Goal: Task Accomplishment & Management: Manage account settings

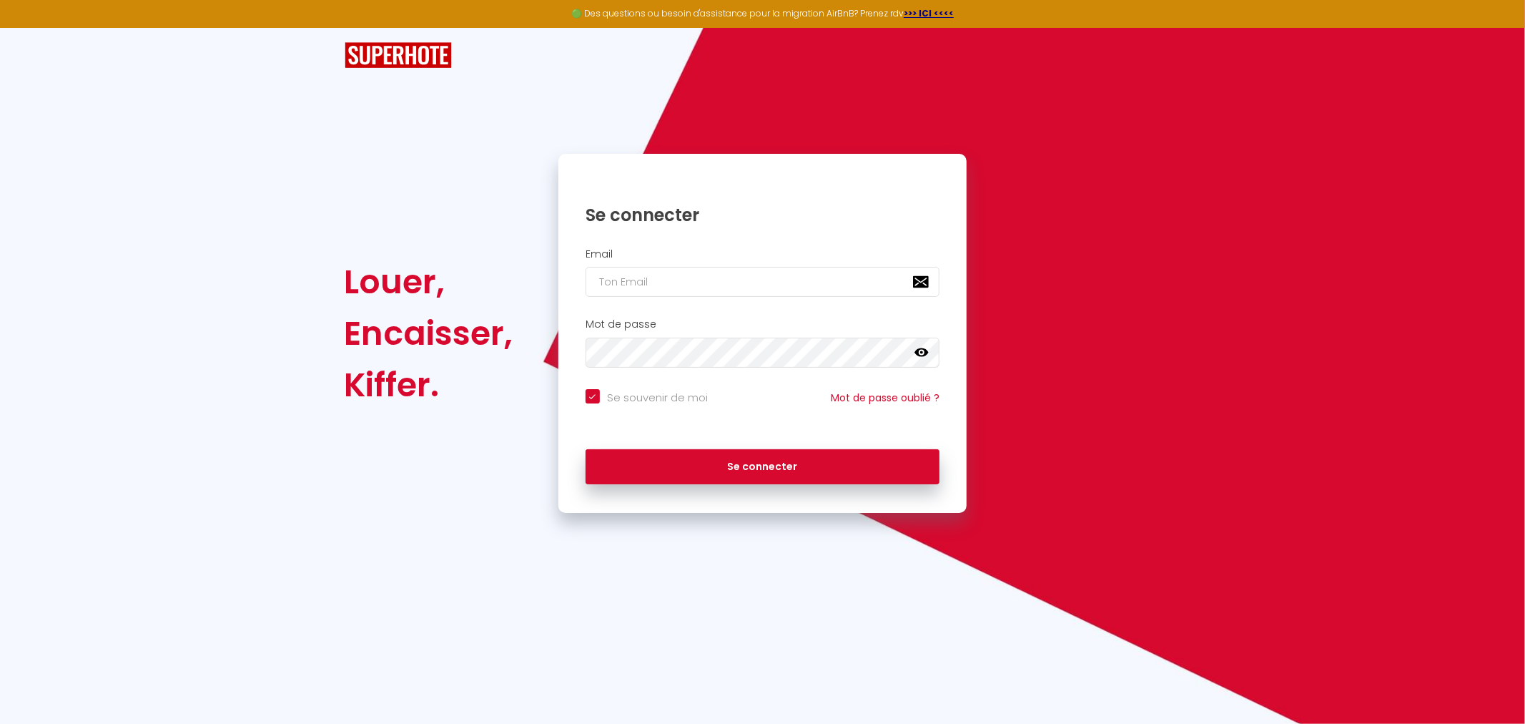
checkbox input "true"
click at [654, 275] on input "email" at bounding box center [763, 282] width 355 height 30
type input "m"
checkbox input "true"
type input "ma"
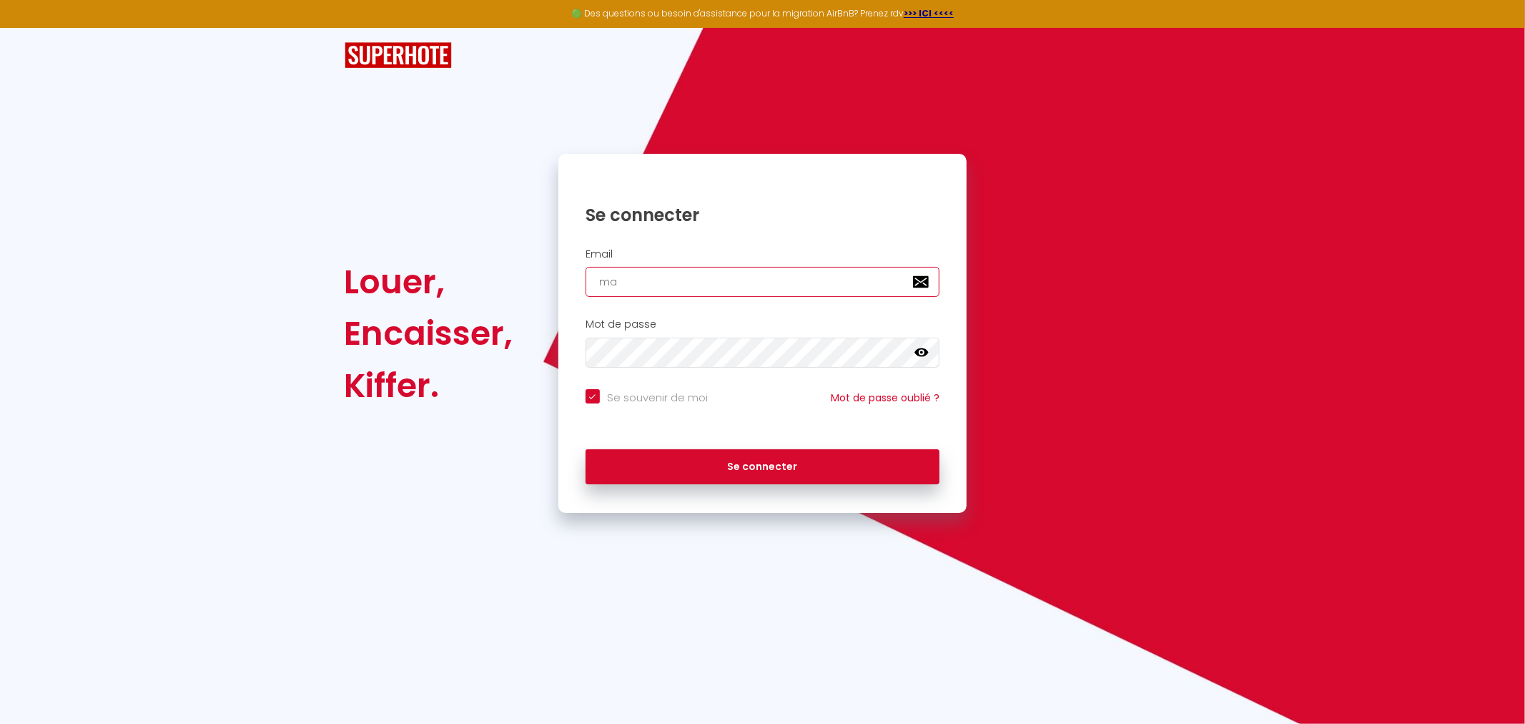
checkbox input "true"
type input "mat"
checkbox input "true"
type input "math"
checkbox input "true"
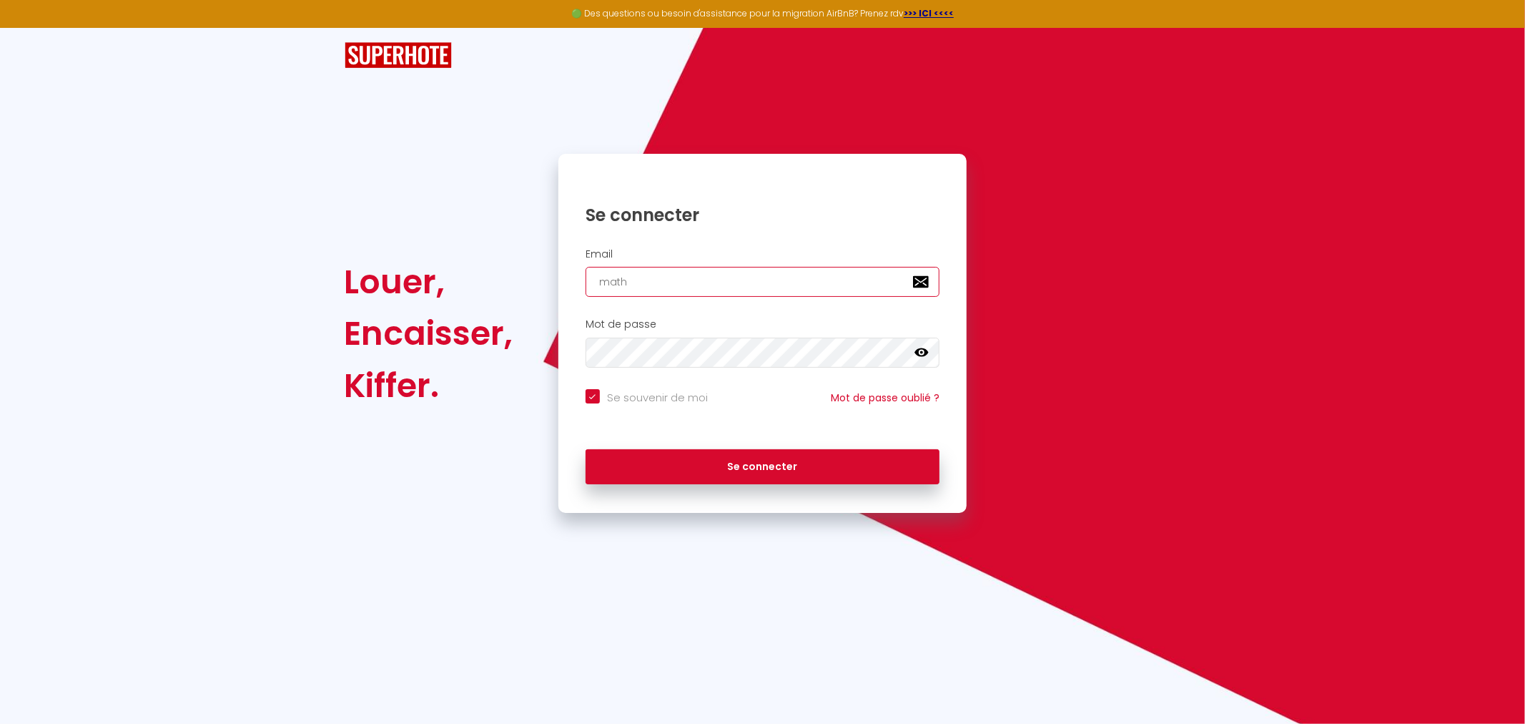
type input "mathi"
checkbox input "true"
type input "mathie"
checkbox input "true"
type input "mathieu"
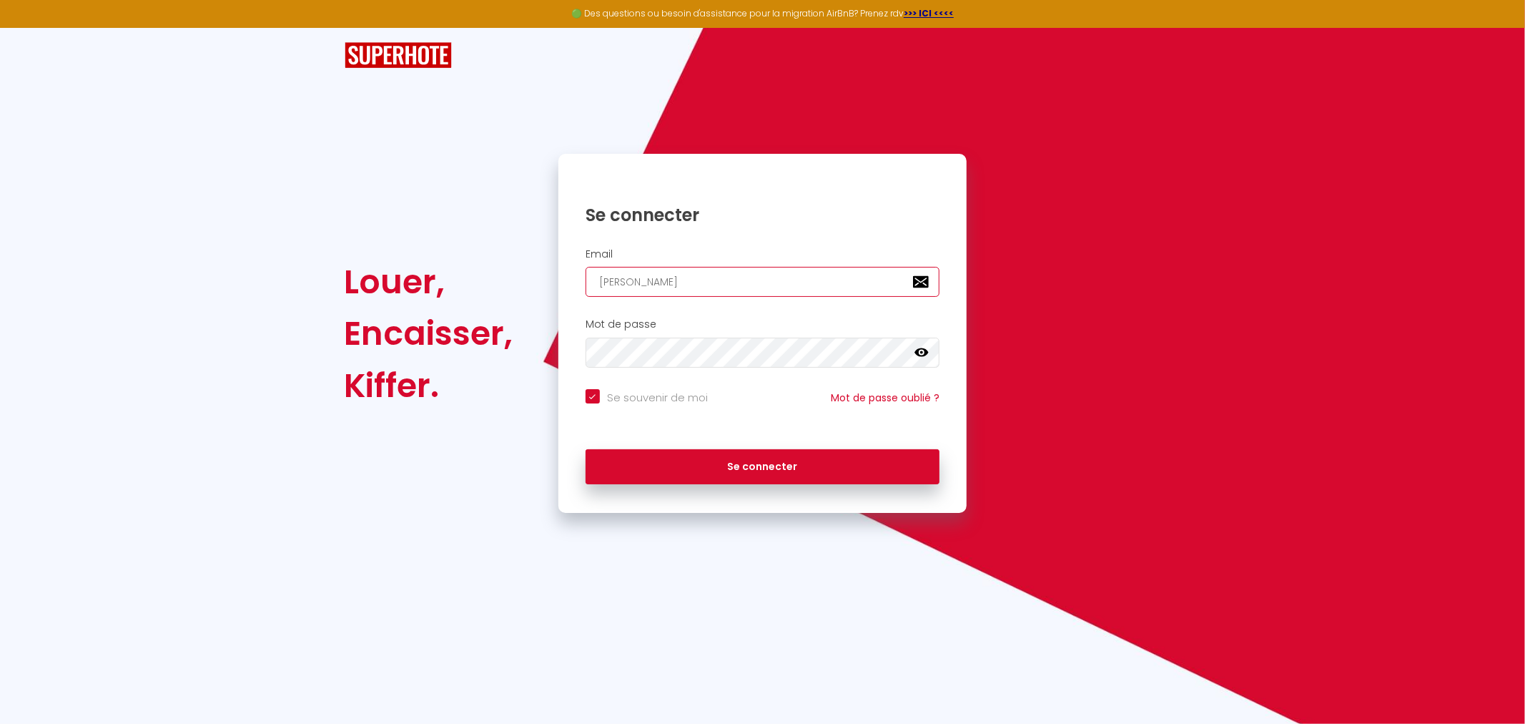
checkbox input "true"
type input "mathieu."
checkbox input "true"
type input "mathieu.b"
checkbox input "true"
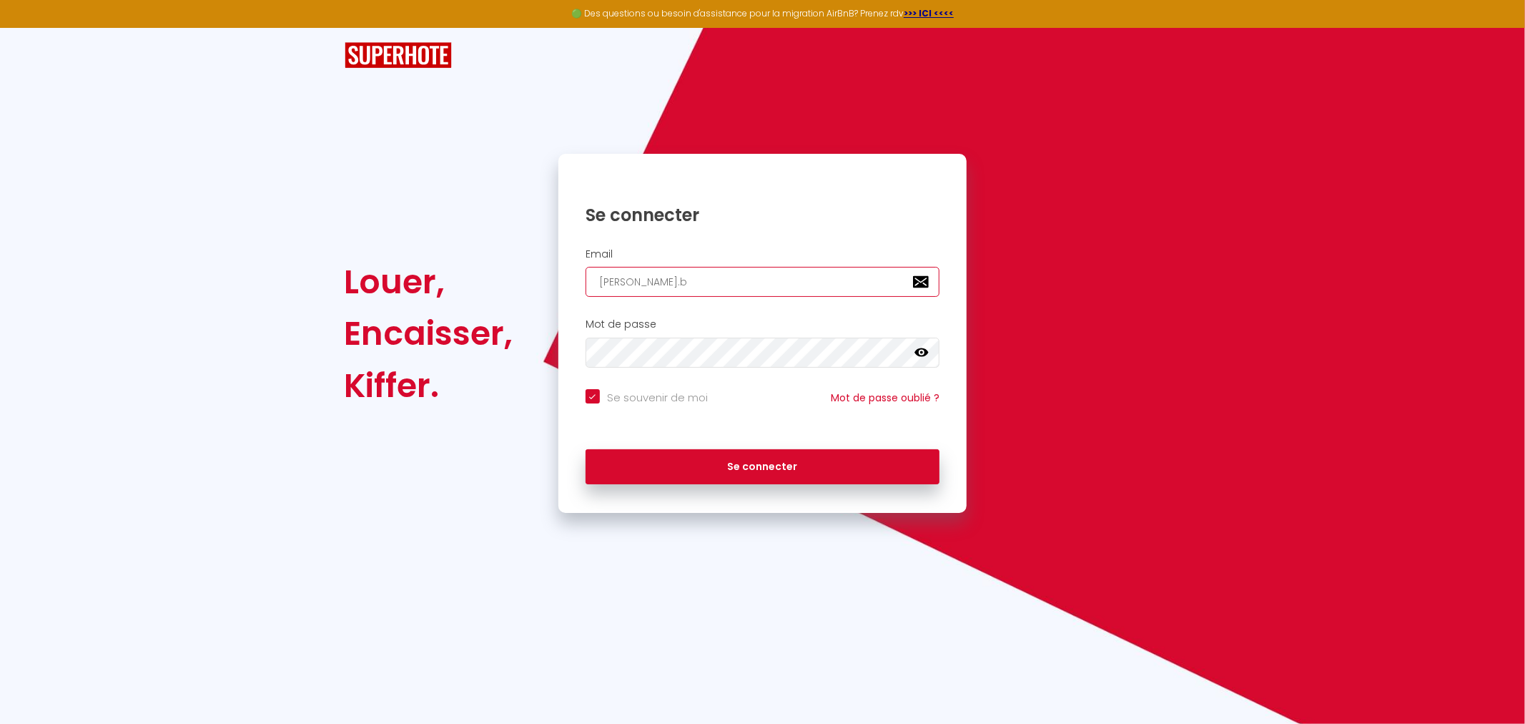
type input "mathieu.ba"
checkbox input "true"
type input "mathieu.bau"
checkbox input "true"
type input "mathieu.baub"
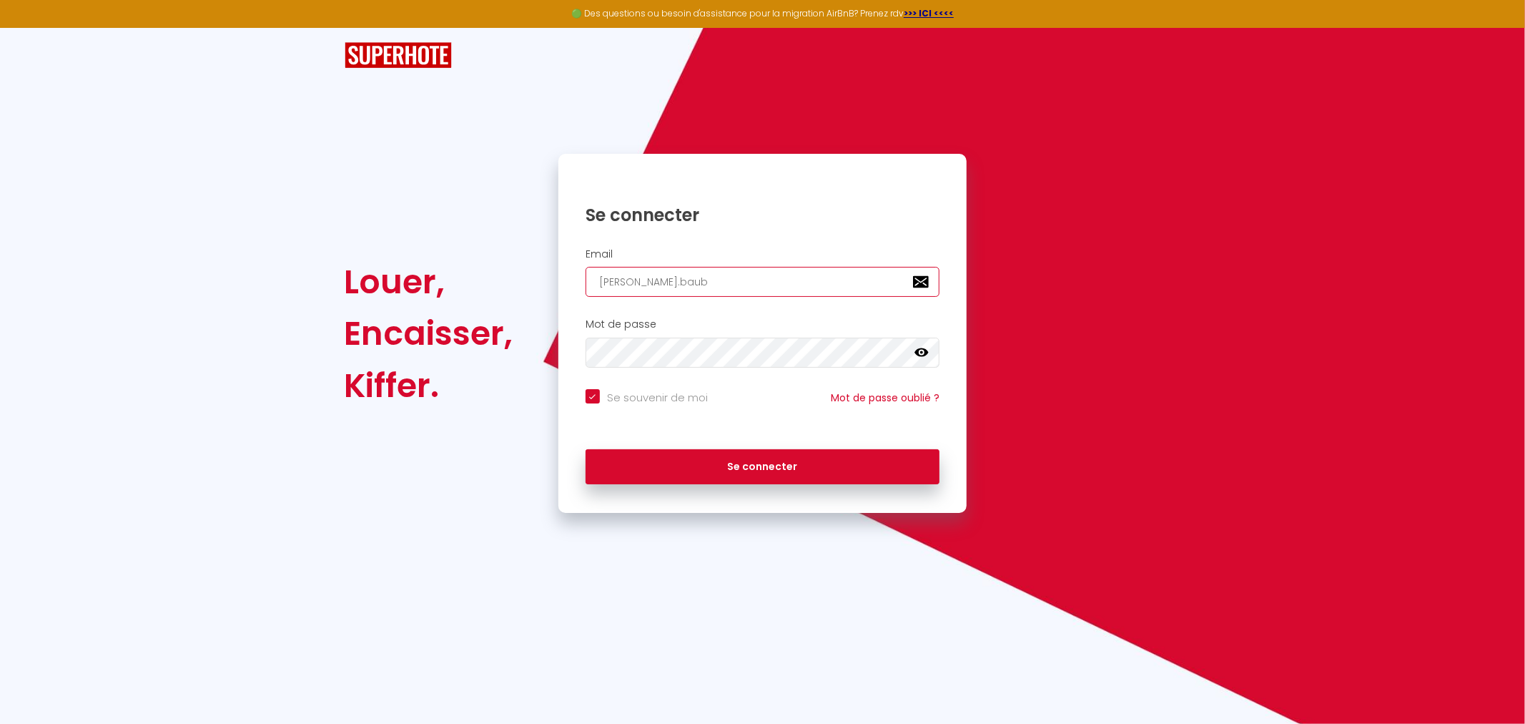
checkbox input "true"
type input "mathieu.baubr"
checkbox input "true"
type input "mathieu.baubri"
checkbox input "true"
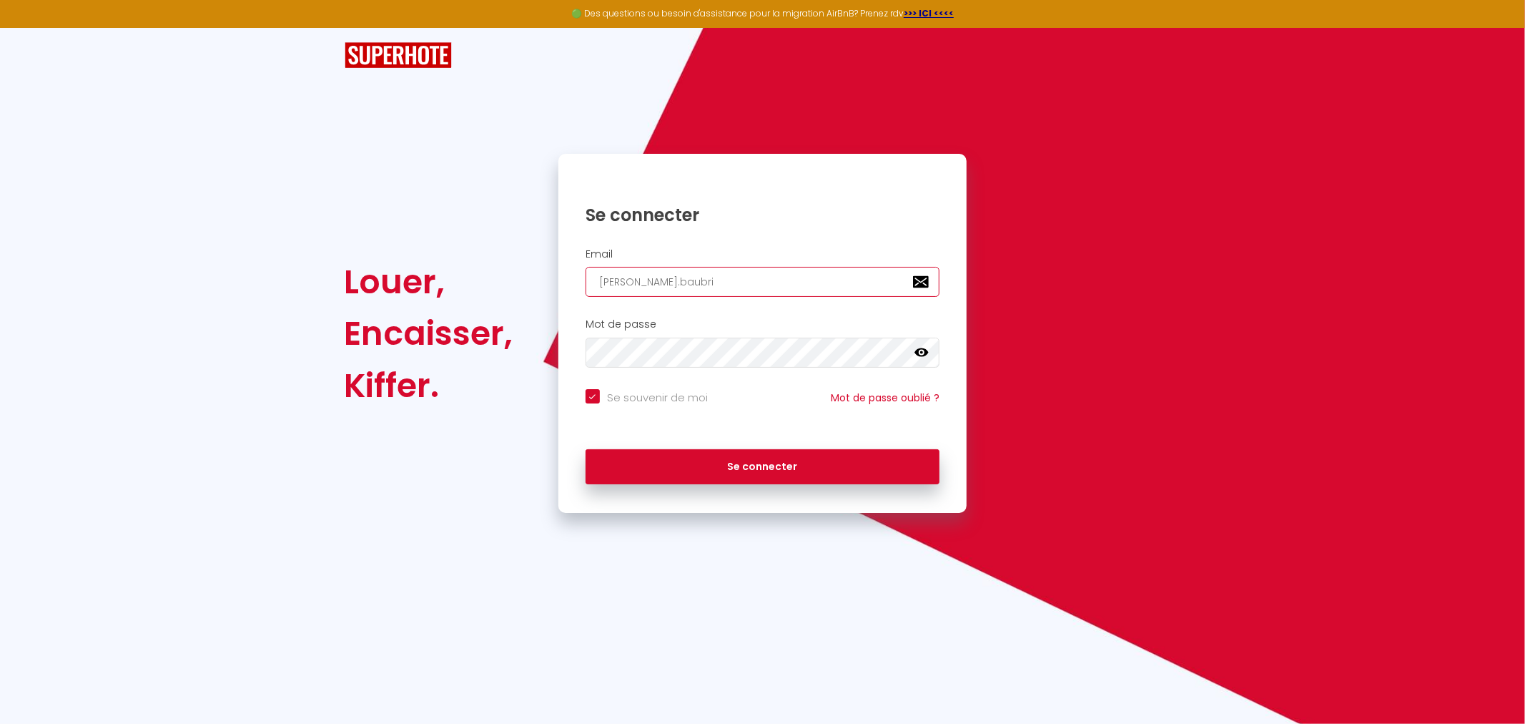
type input "mathieu.baubrie"
checkbox input "true"
type input "mathieu.baubriea"
checkbox input "true"
type input "mathieu.baubrieau"
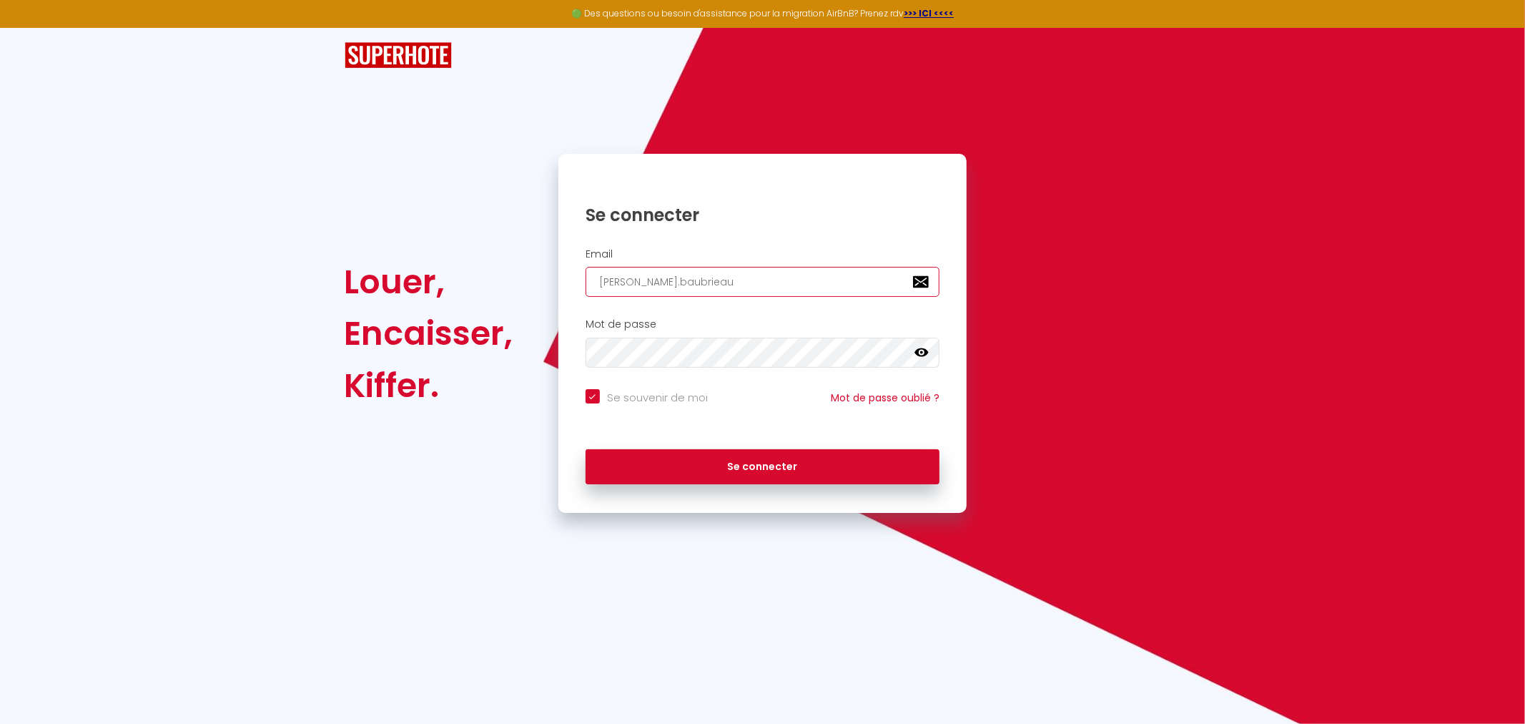
checkbox input "true"
type input "mathieu.baubrieau@"
checkbox input "true"
type input "mathieu.baubrieau@g"
checkbox input "true"
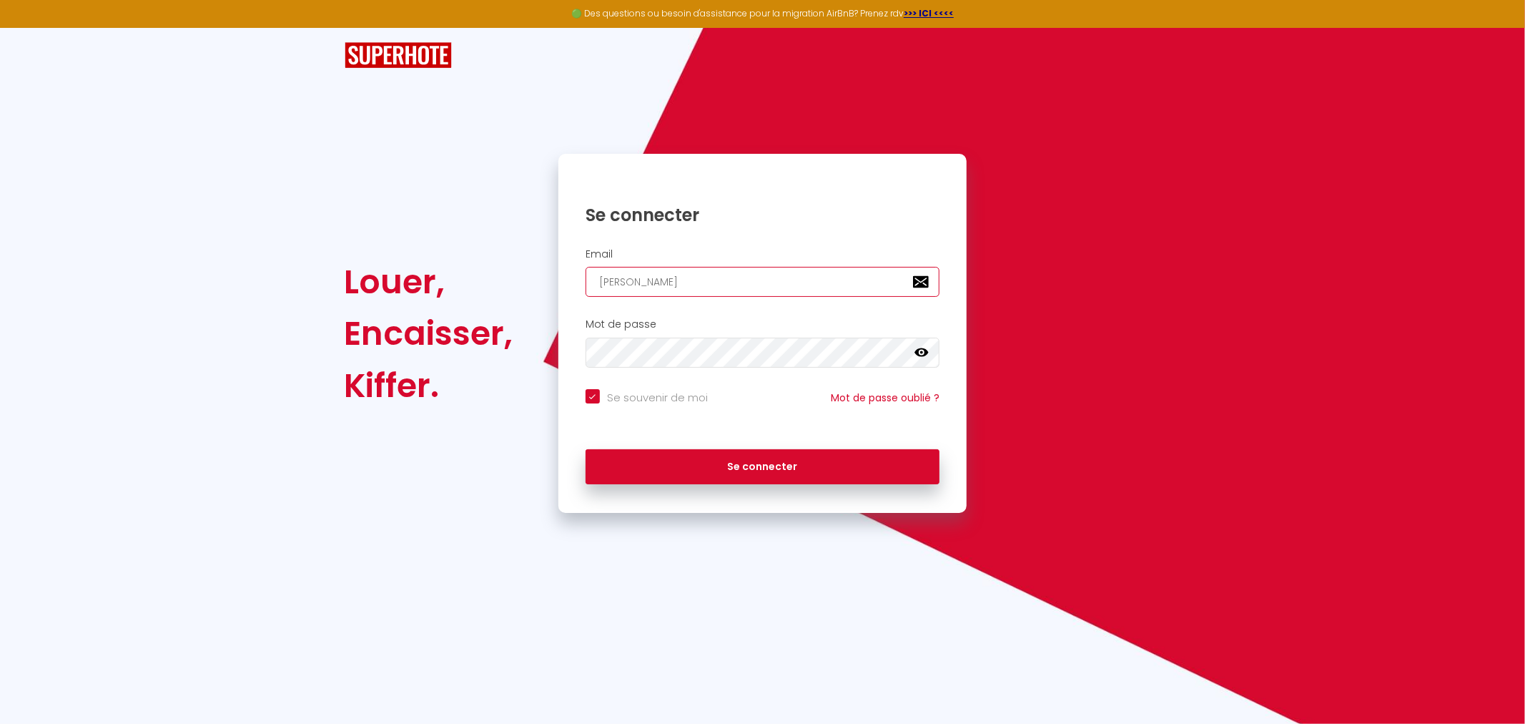
type input "mathieu.baubrieau@gm"
checkbox input "true"
type input "mathieu.baubrieau@gma"
checkbox input "true"
type input "mathieu.baubrieau@gmai"
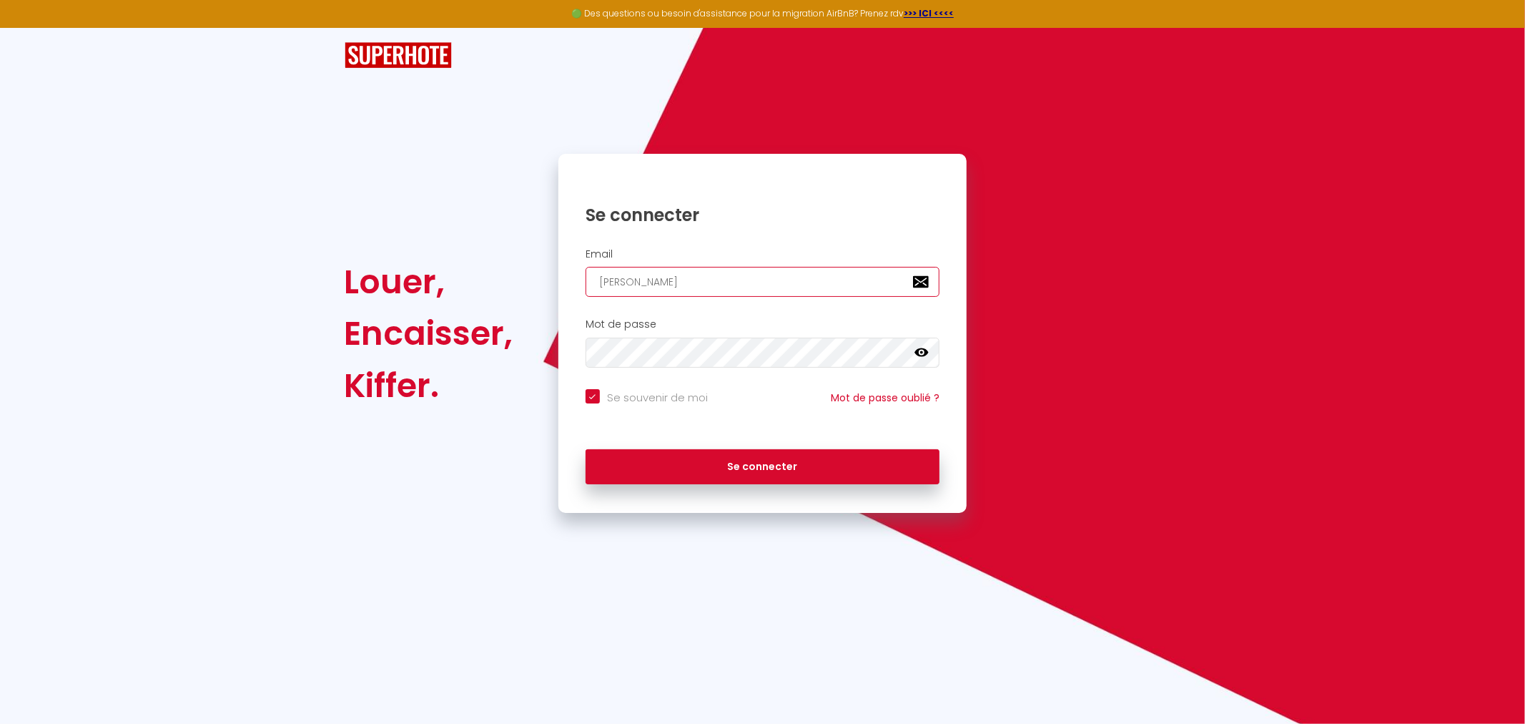
checkbox input "true"
type input "mathieu.baubrieau@gmail"
checkbox input "true"
type input "mathieu.baubrieau@gmail."
checkbox input "true"
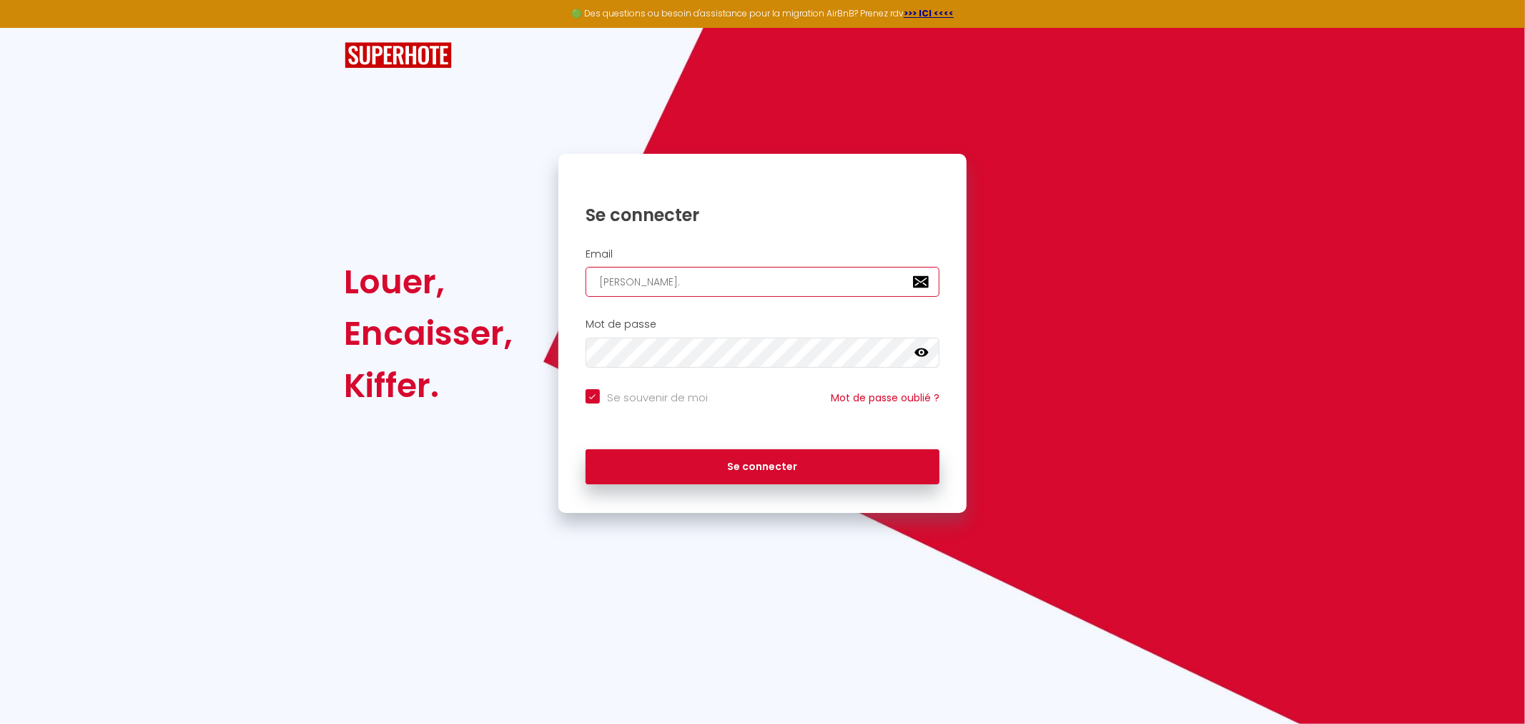
type input "mathieu.baubrieau@gmail.o"
checkbox input "true"
type input "mathieu.baubrieau@gmail."
checkbox input "true"
type input "mathieu.baubrieau@gmail.c"
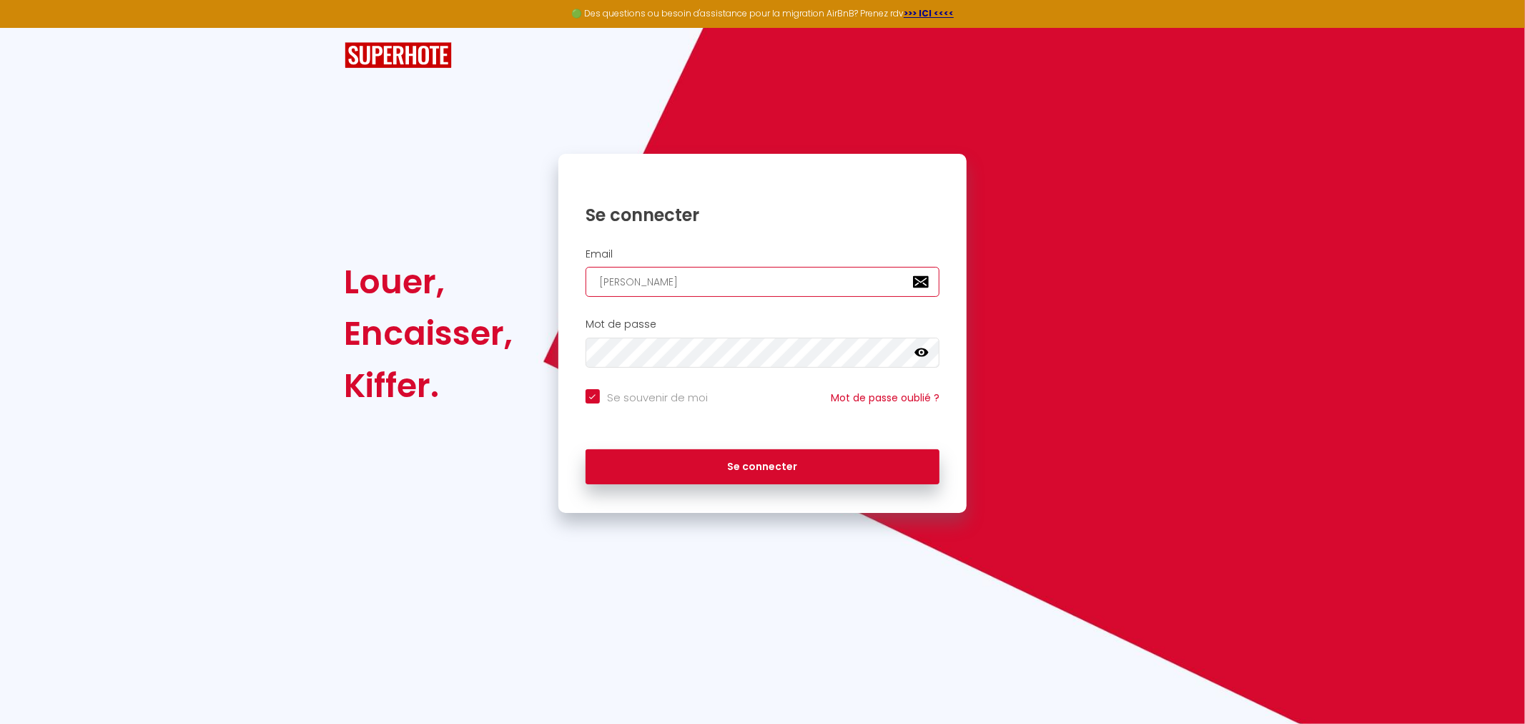
checkbox input "true"
type input "mathieu.baubrieau@gmail.co"
checkbox input "true"
type input "[PERSON_NAME][EMAIL_ADDRESS][DOMAIN_NAME]"
checkbox input "true"
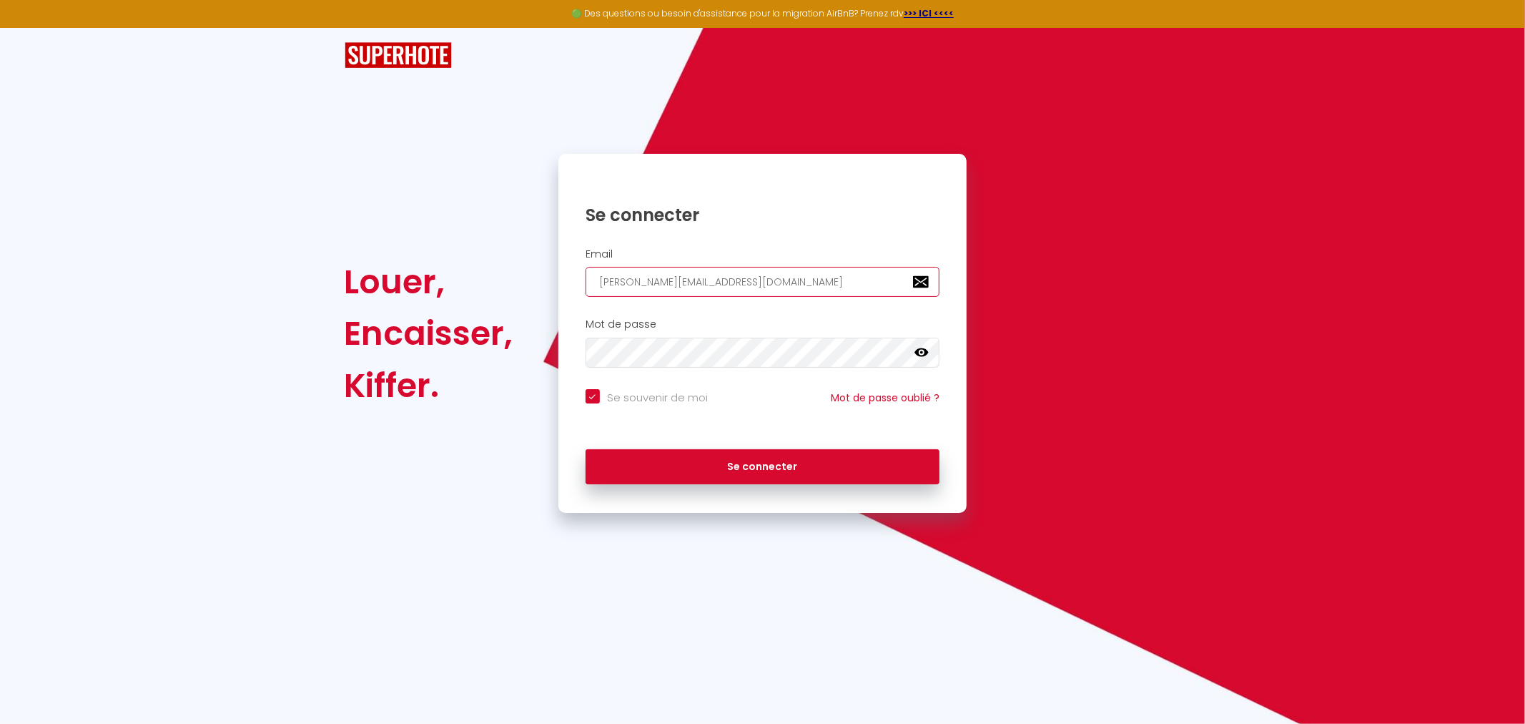
type input "[PERSON_NAME][EMAIL_ADDRESS][DOMAIN_NAME]"
click at [586, 449] on button "Se connecter" at bounding box center [763, 467] width 355 height 36
checkbox input "true"
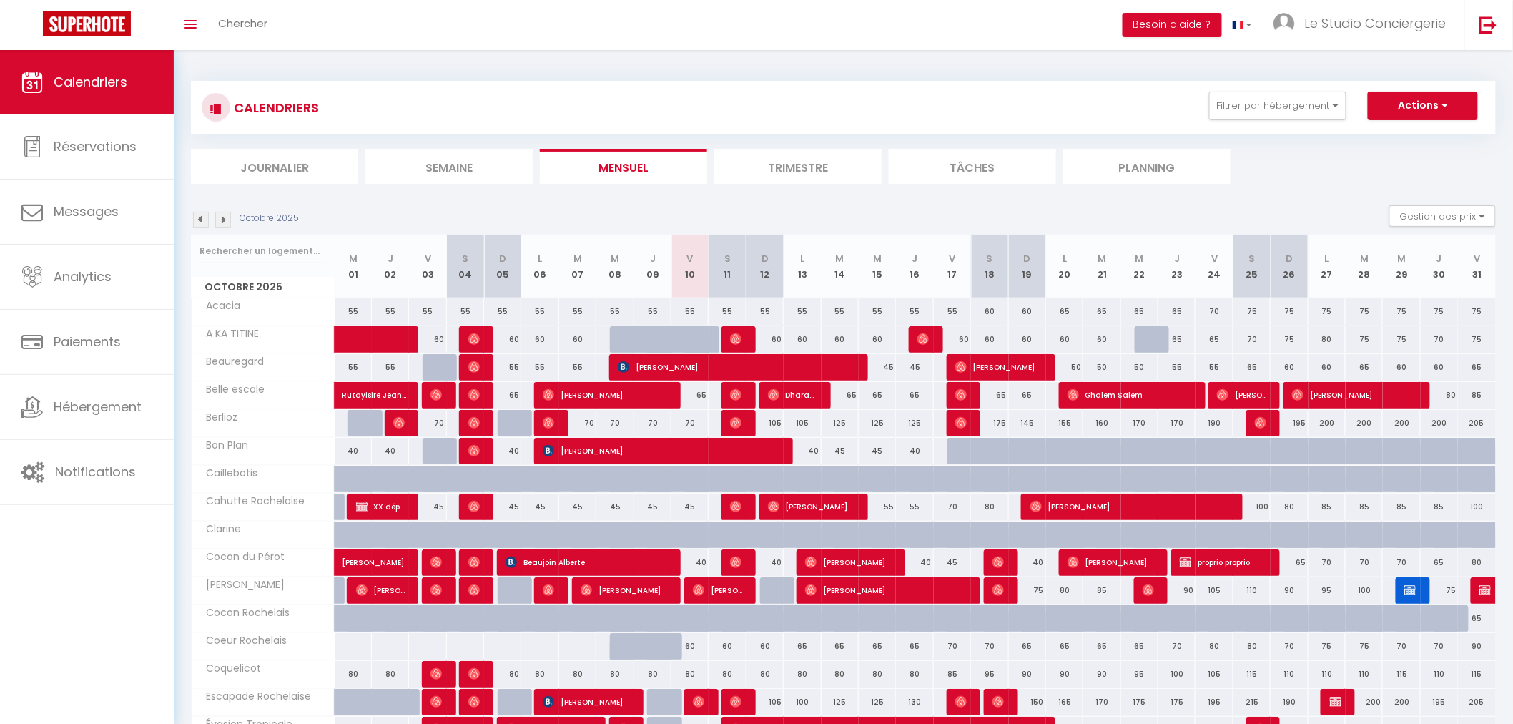
click at [689, 309] on div "55" at bounding box center [689, 311] width 37 height 26
type input "55"
type input "Ven 10 Octobre 2025"
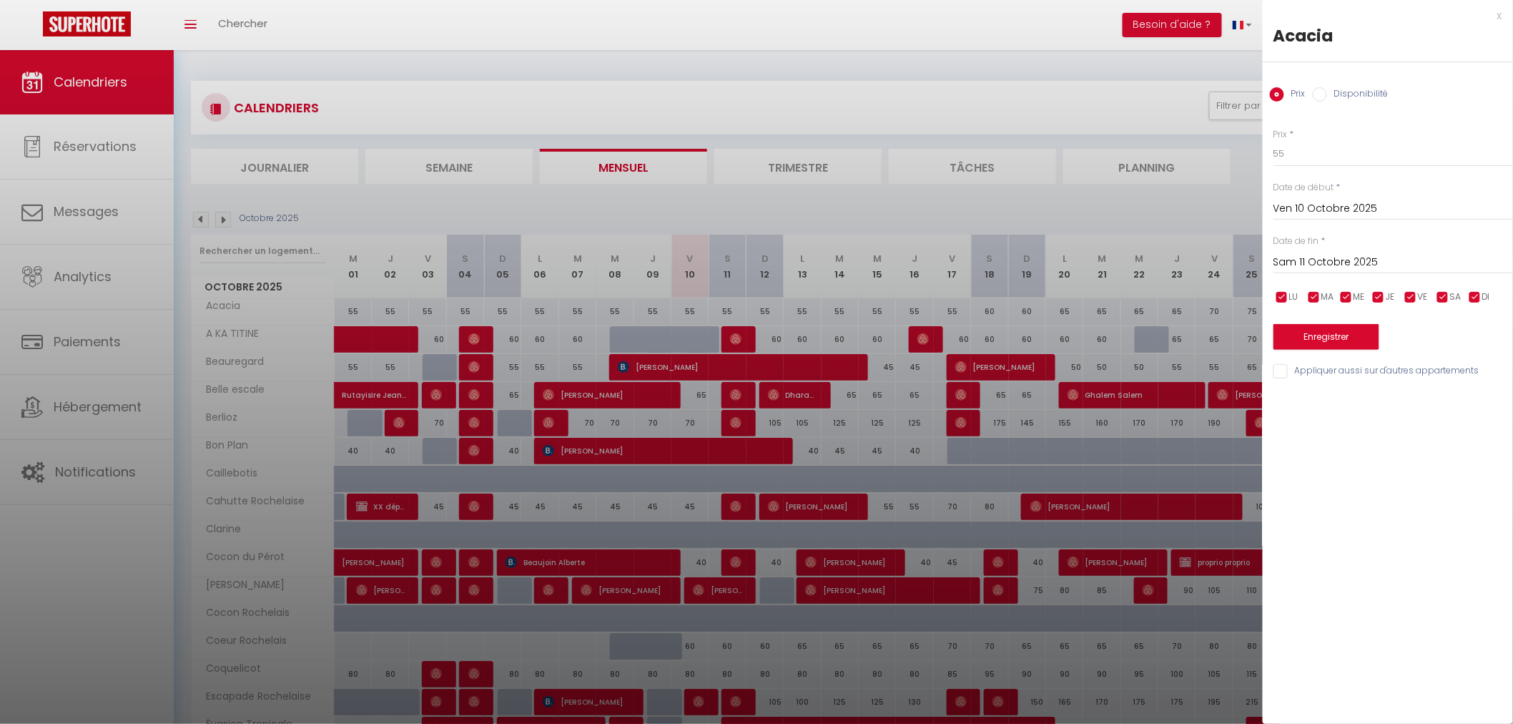
click at [1312, 262] on input "Sam 11 Octobre 2025" at bounding box center [1393, 262] width 240 height 19
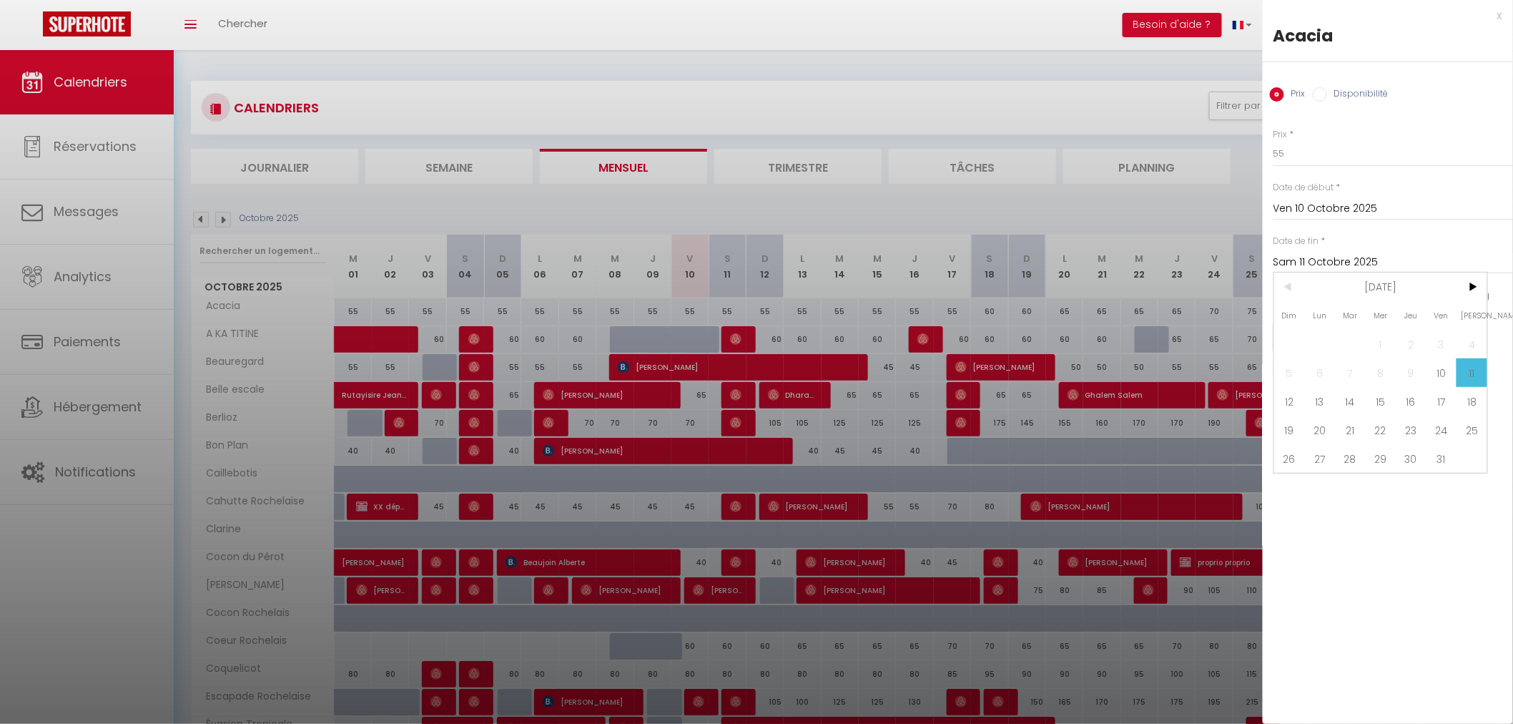
drag, startPoint x: 1469, startPoint y: 429, endPoint x: 1304, endPoint y: 169, distance: 307.6
click at [1469, 429] on span "25" at bounding box center [1471, 429] width 31 height 29
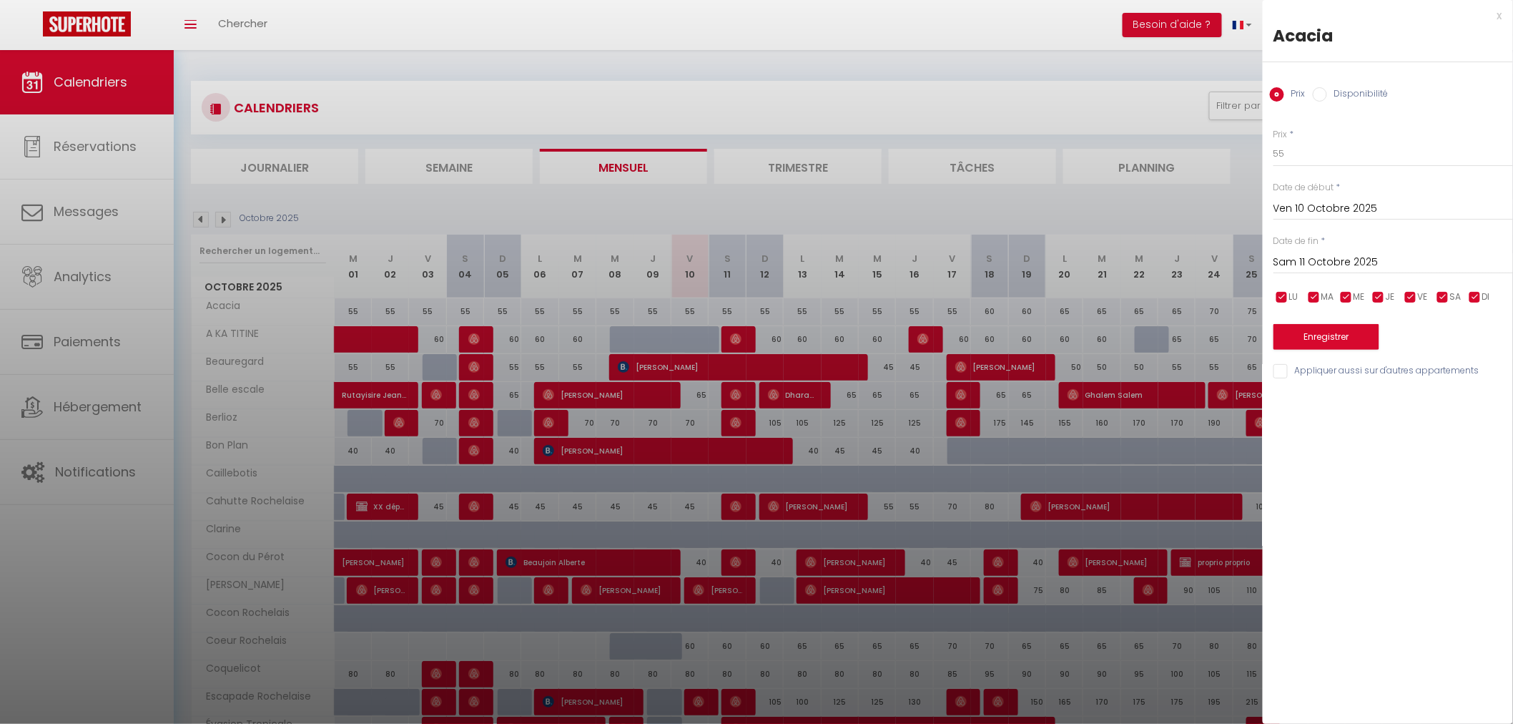
type input "Sam 25 Octobre 2025"
drag, startPoint x: 1302, startPoint y: 155, endPoint x: 1261, endPoint y: 157, distance: 41.5
click at [1261, 157] on body "🟢 Des questions ou besoin d'assistance pour la migration AirBnB? Prenez rdv >>>…" at bounding box center [756, 500] width 1513 height 900
type input "40"
click at [1334, 337] on button "Enregistrer" at bounding box center [1326, 337] width 106 height 26
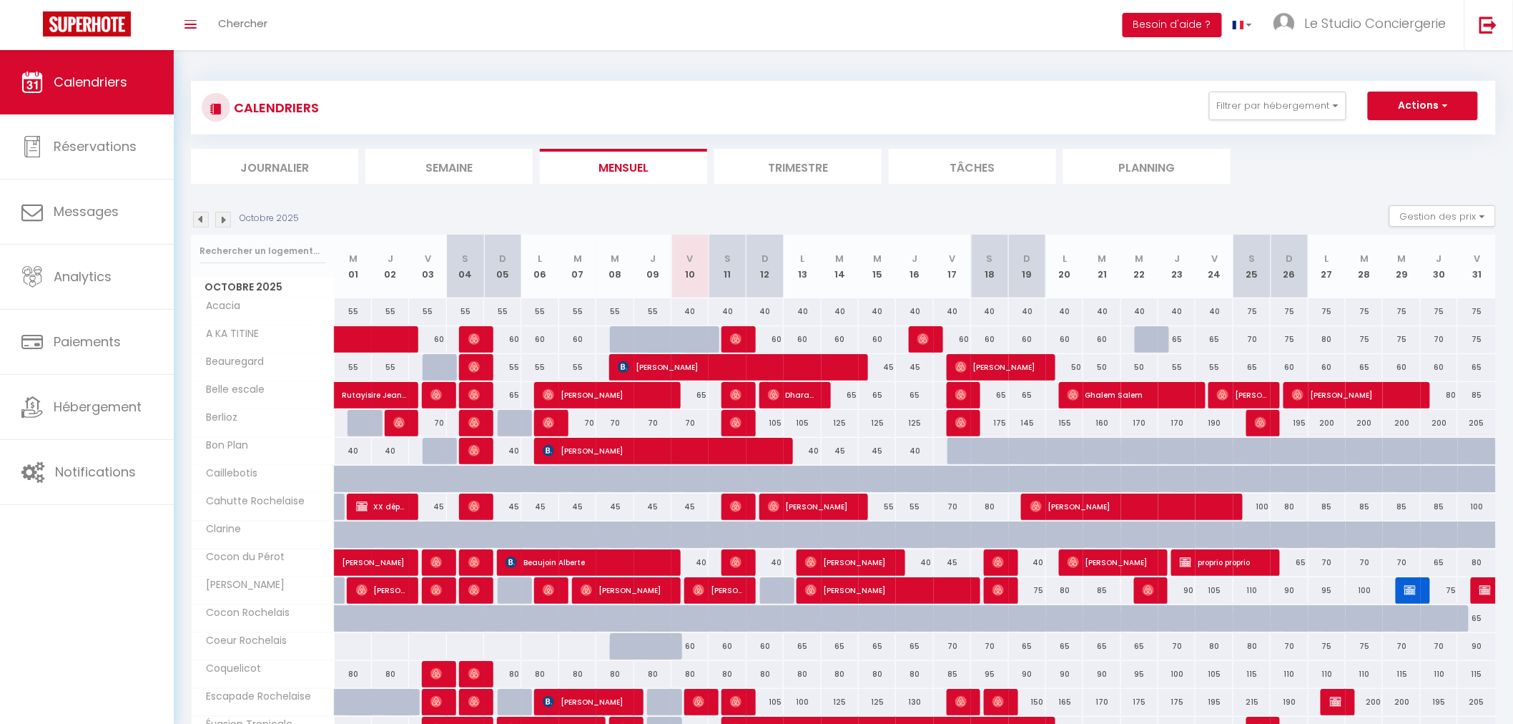
click at [696, 395] on div "65" at bounding box center [689, 395] width 37 height 26
type input "65"
type input "Ven 10 Octobre 2025"
type input "Sam 11 Octobre 2025"
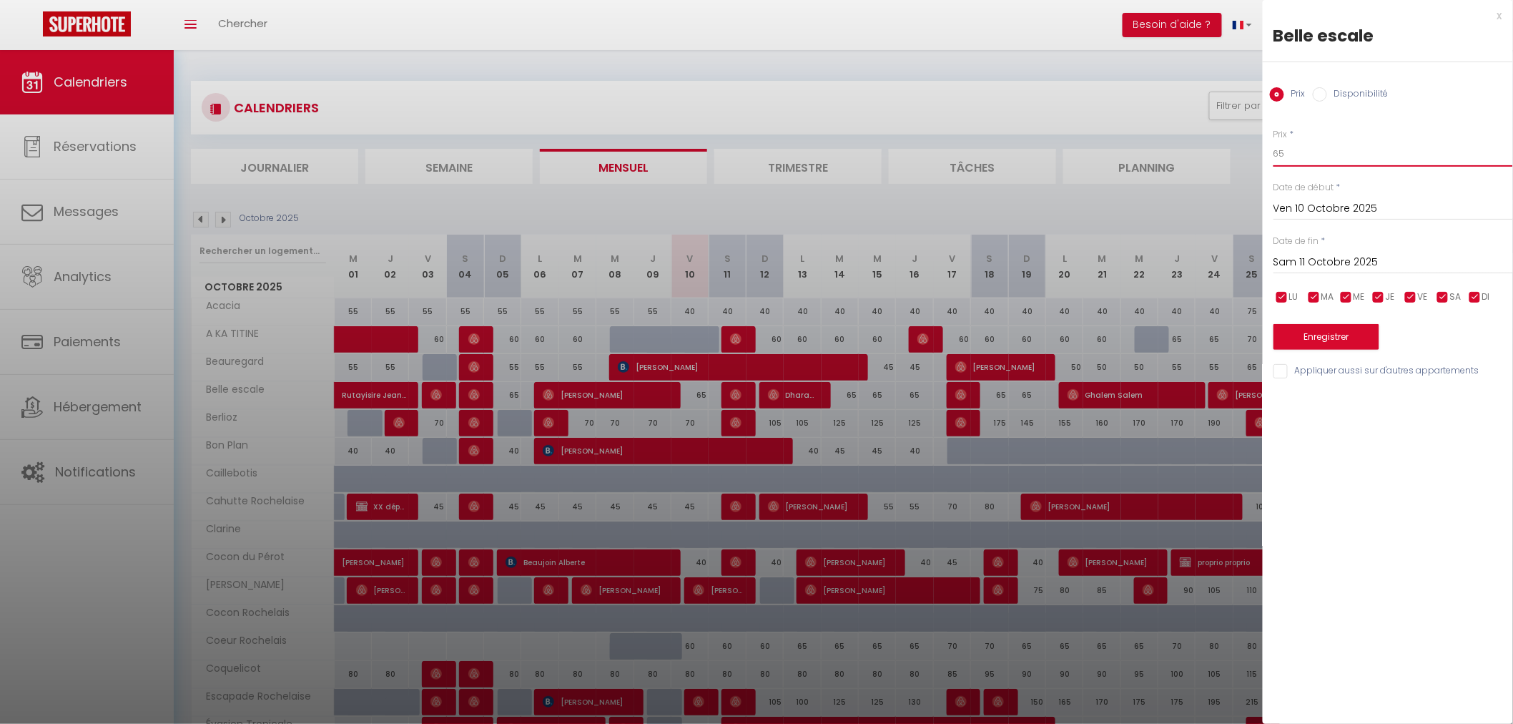
drag, startPoint x: 1306, startPoint y: 151, endPoint x: 1269, endPoint y: 149, distance: 37.2
click at [1269, 149] on div "Prix * 65 Statut * Disponible Indisponible Date de début * Ven 10 Octobre 2025 …" at bounding box center [1388, 245] width 250 height 270
type input "55"
click at [1296, 330] on button "Enregistrer" at bounding box center [1326, 337] width 106 height 26
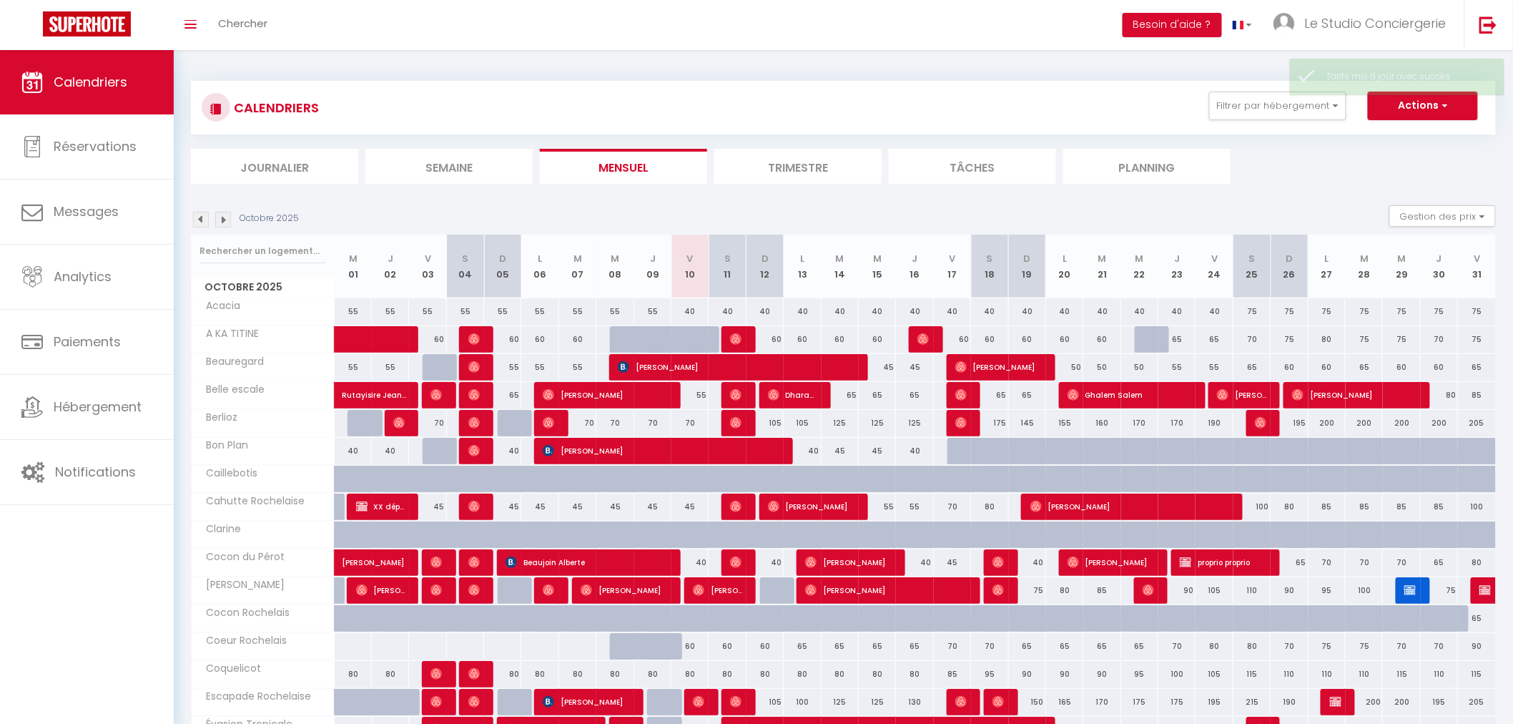
scroll to position [79, 0]
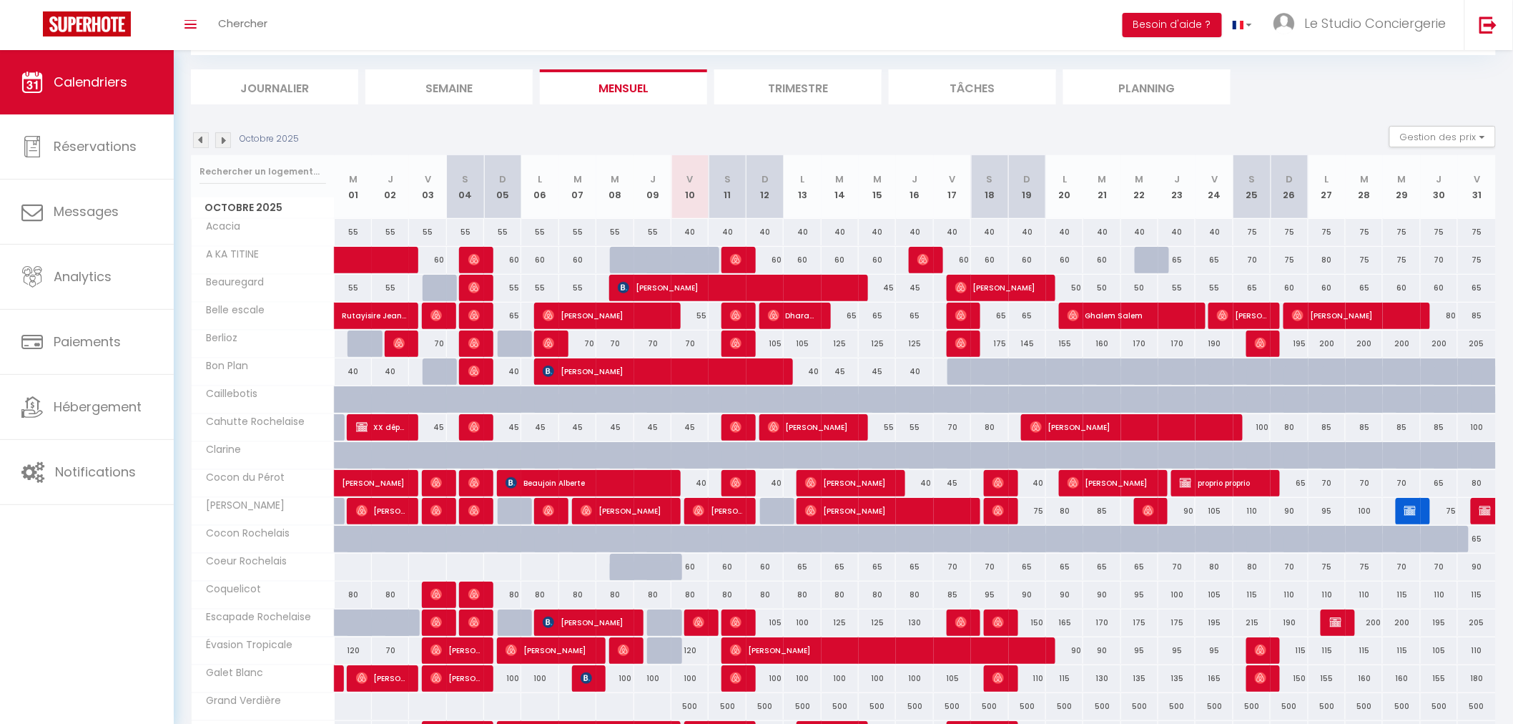
click at [774, 342] on div "105" at bounding box center [764, 343] width 37 height 26
type input "105"
type input "Dim 12 Octobre 2025"
type input "Lun 13 Octobre 2025"
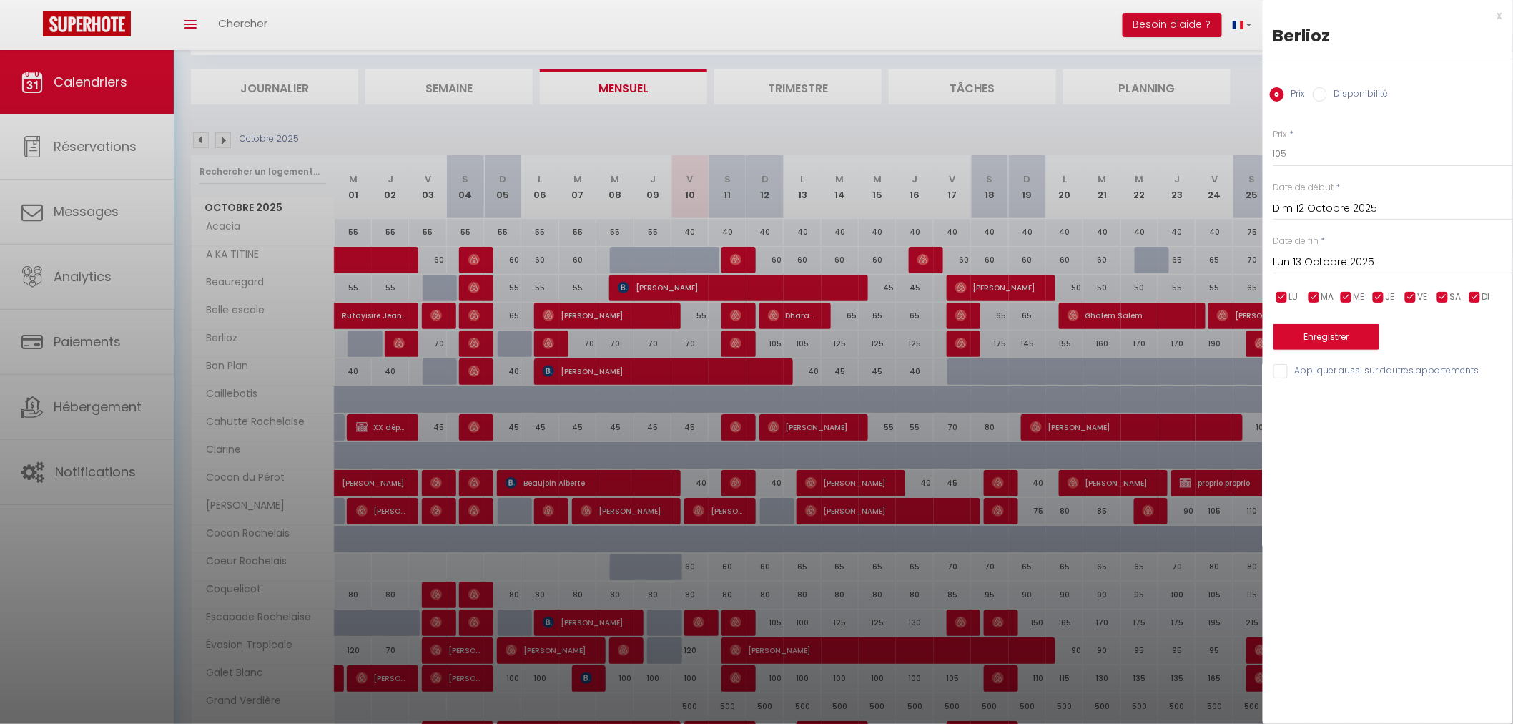
click at [774, 342] on div at bounding box center [756, 362] width 1513 height 724
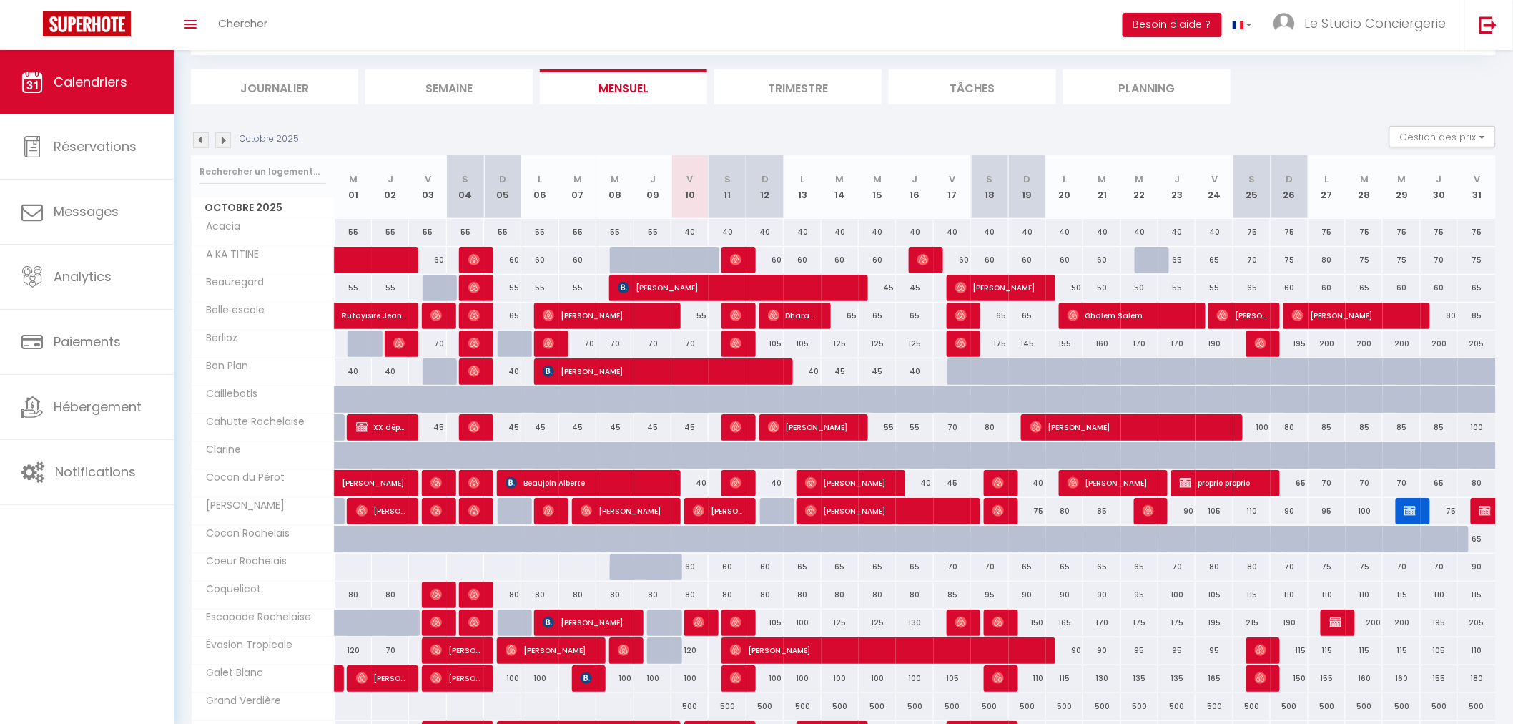
click at [1301, 255] on div "75" at bounding box center [1289, 260] width 37 height 26
type input "75"
type input "Dim 26 Octobre 2025"
type input "Lun 27 Octobre 2025"
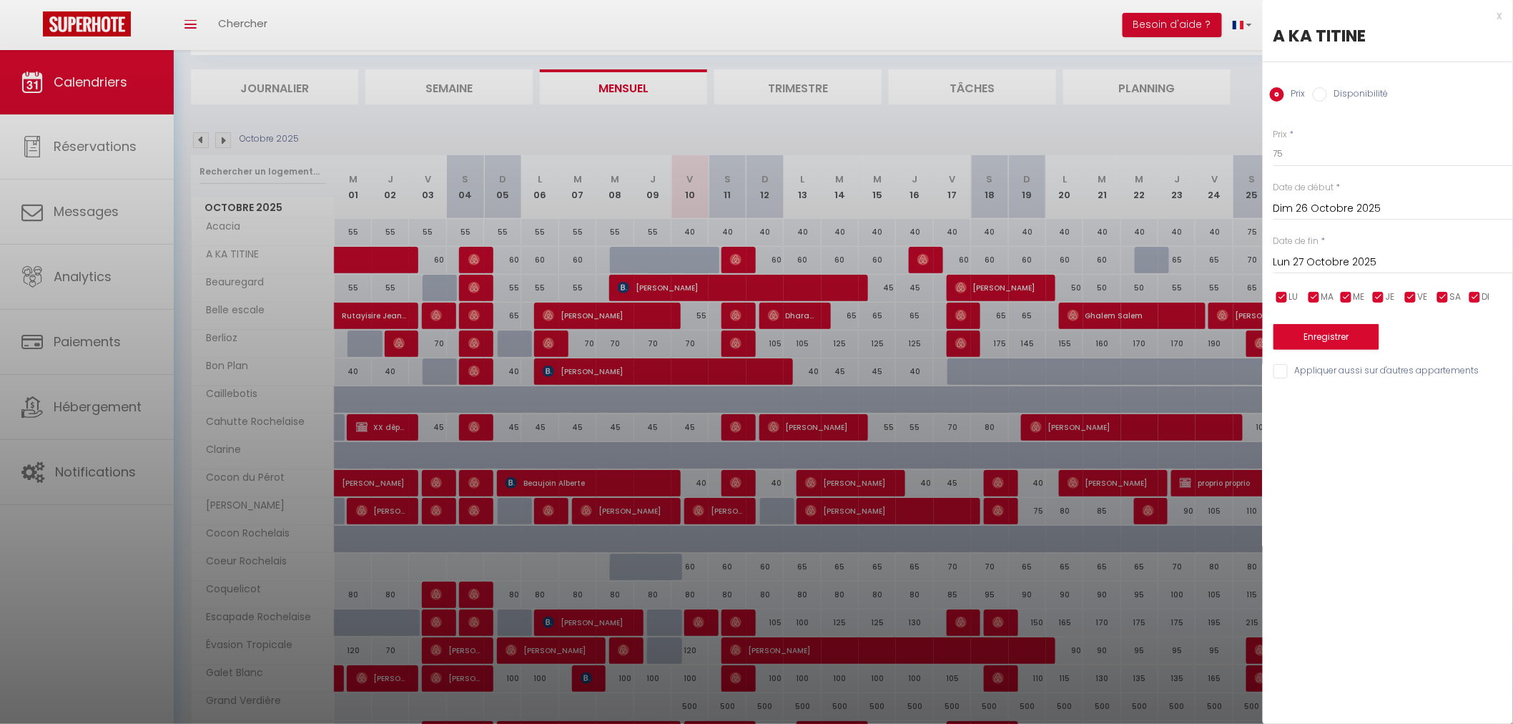
click at [1502, 8] on div "x" at bounding box center [1383, 15] width 240 height 17
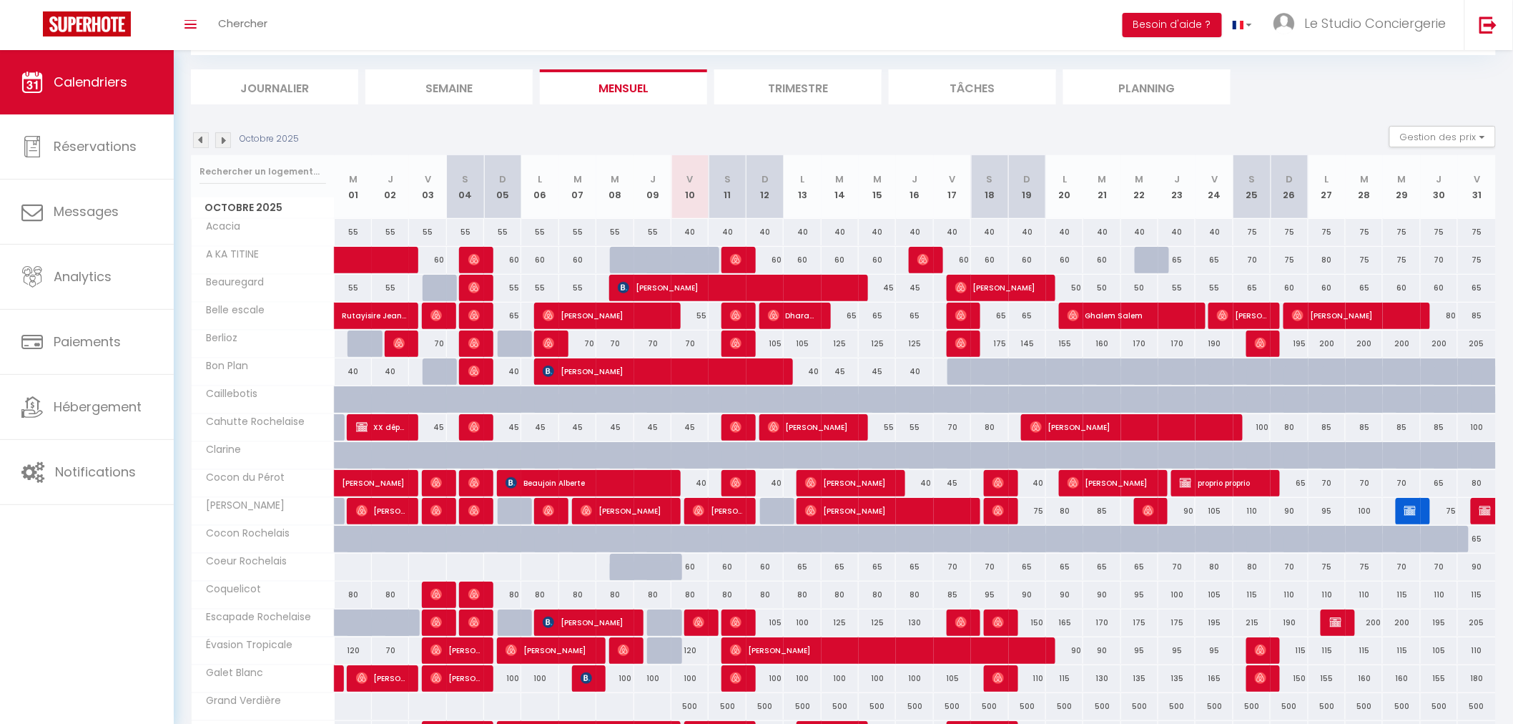
click at [773, 260] on div "60" at bounding box center [764, 260] width 37 height 26
type input "60"
type input "Dim 12 Octobre 2025"
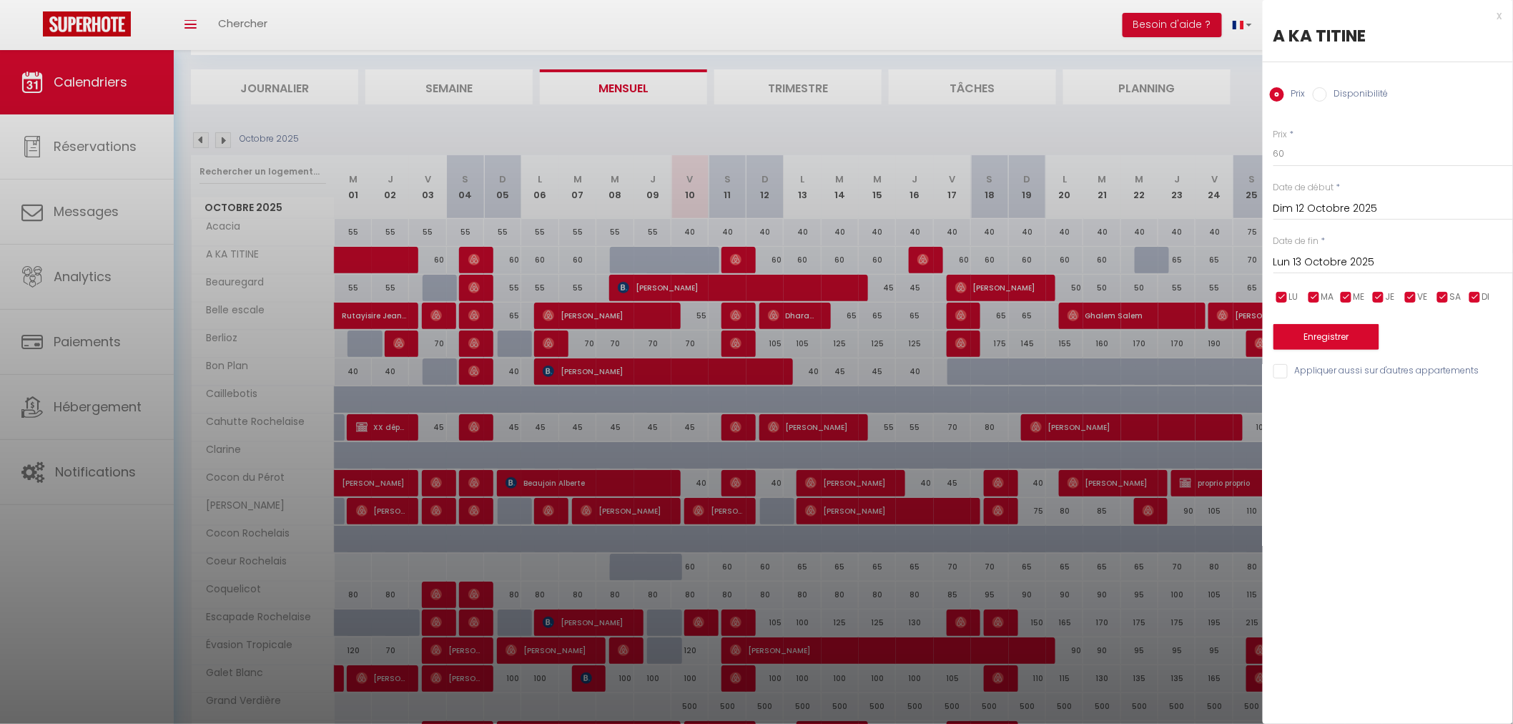
click at [1304, 265] on input "Lun 13 Octobre 2025" at bounding box center [1393, 262] width 240 height 19
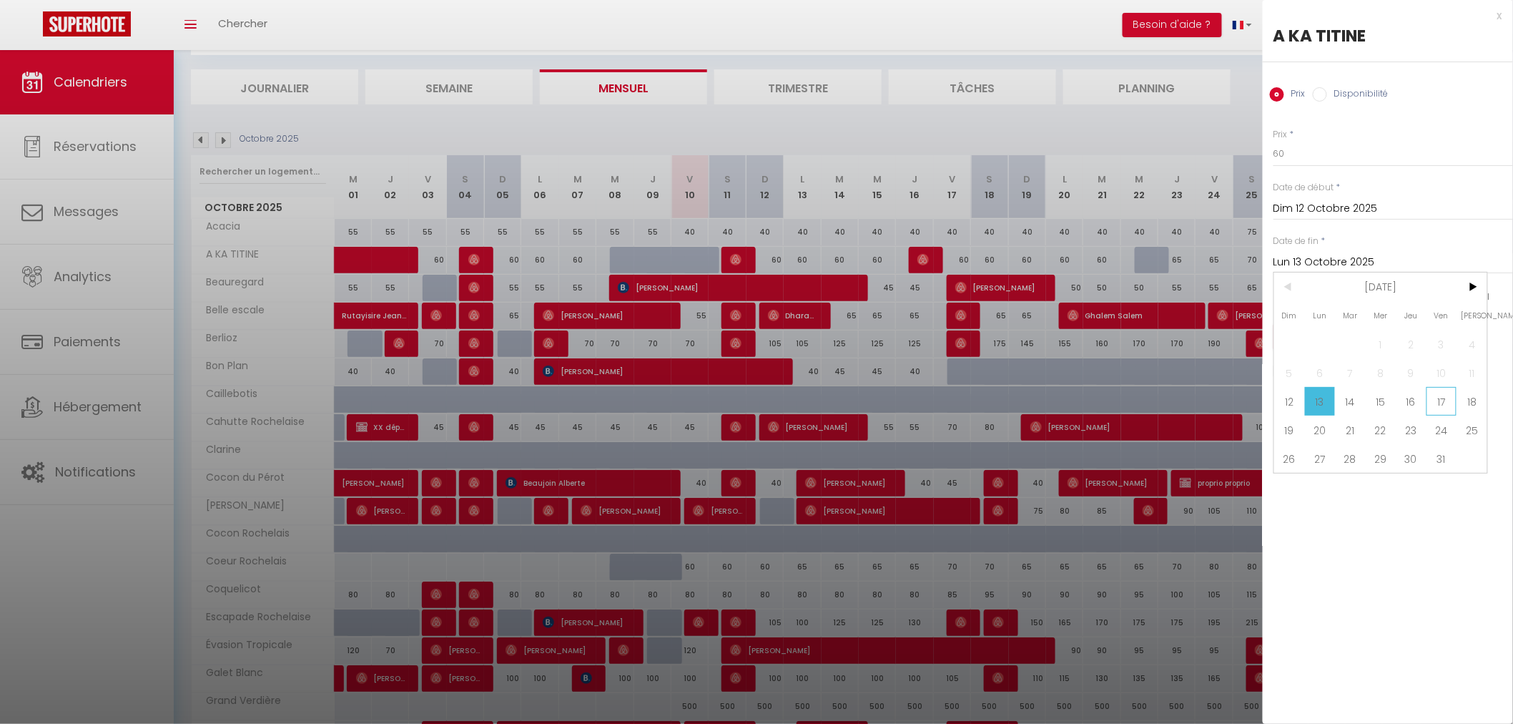
click at [1446, 398] on span "17" at bounding box center [1441, 401] width 31 height 29
type input "Ven 17 Octobre 2025"
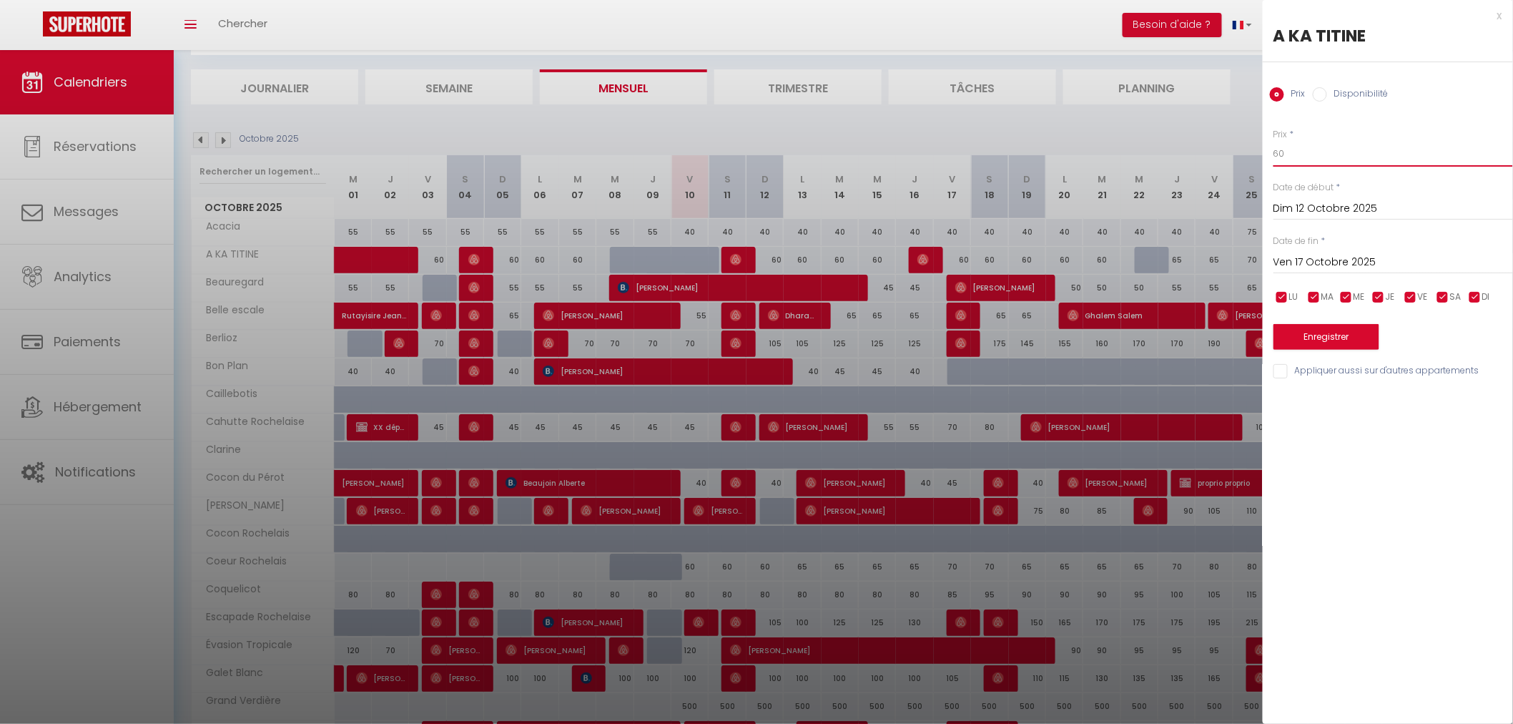
drag, startPoint x: 1281, startPoint y: 152, endPoint x: 1263, endPoint y: 151, distance: 17.9
click at [1263, 151] on div "Prix * 60 Statut * Disponible Indisponible Date de début * Dim 12 Octobre 2025 …" at bounding box center [1388, 245] width 250 height 270
type input "45"
click at [1320, 338] on button "Enregistrer" at bounding box center [1326, 337] width 106 height 26
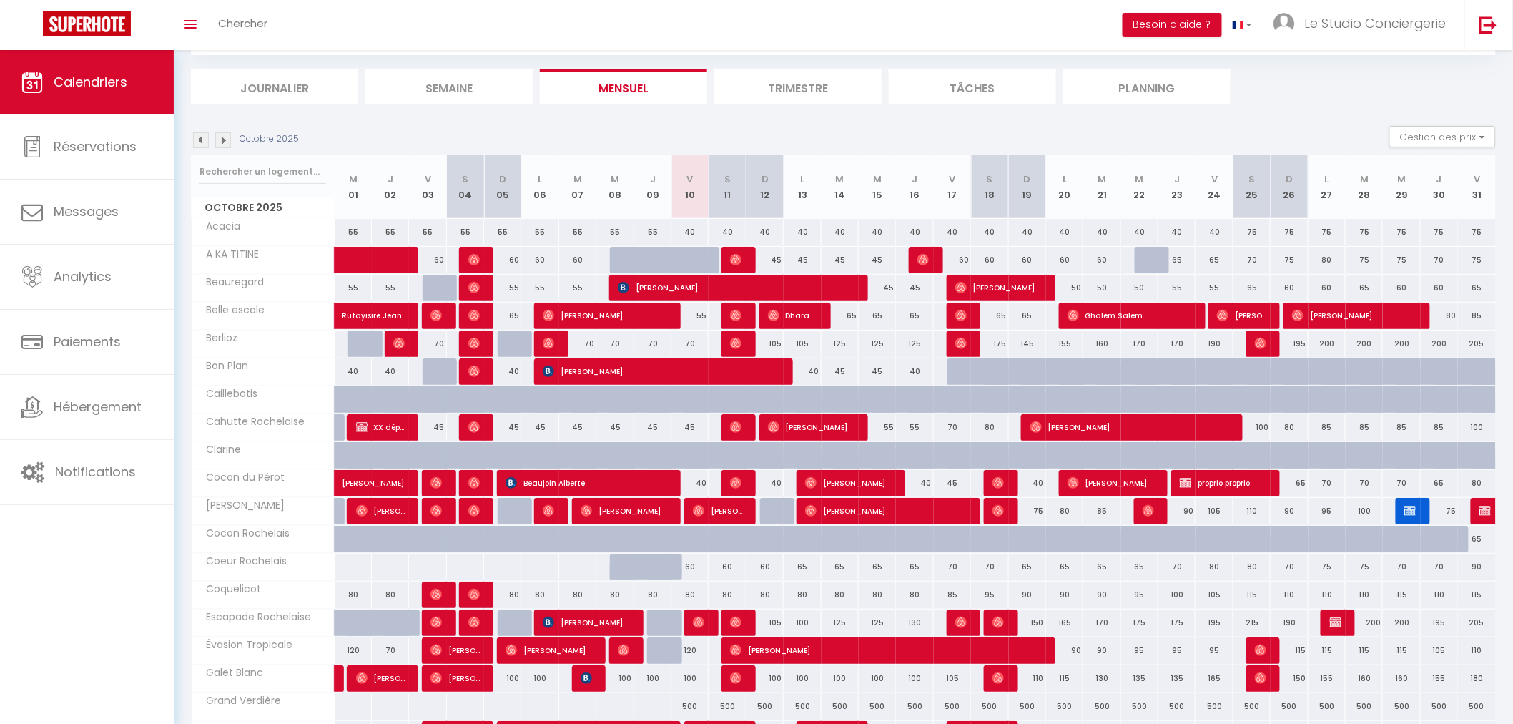
click at [773, 342] on div "105" at bounding box center [764, 343] width 37 height 26
type input "105"
type input "Dim 12 Octobre 2025"
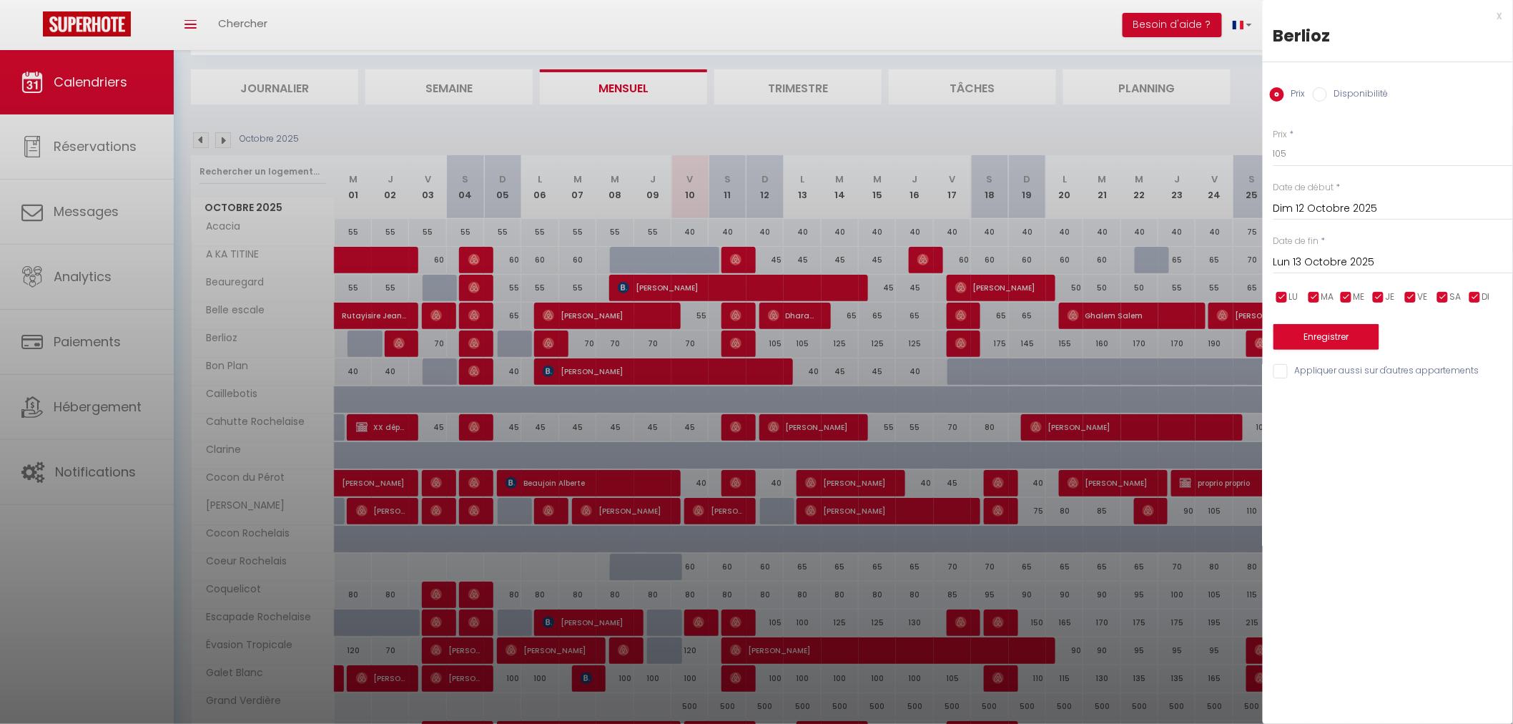
click at [1350, 257] on input "Lun 13 Octobre 2025" at bounding box center [1393, 262] width 240 height 19
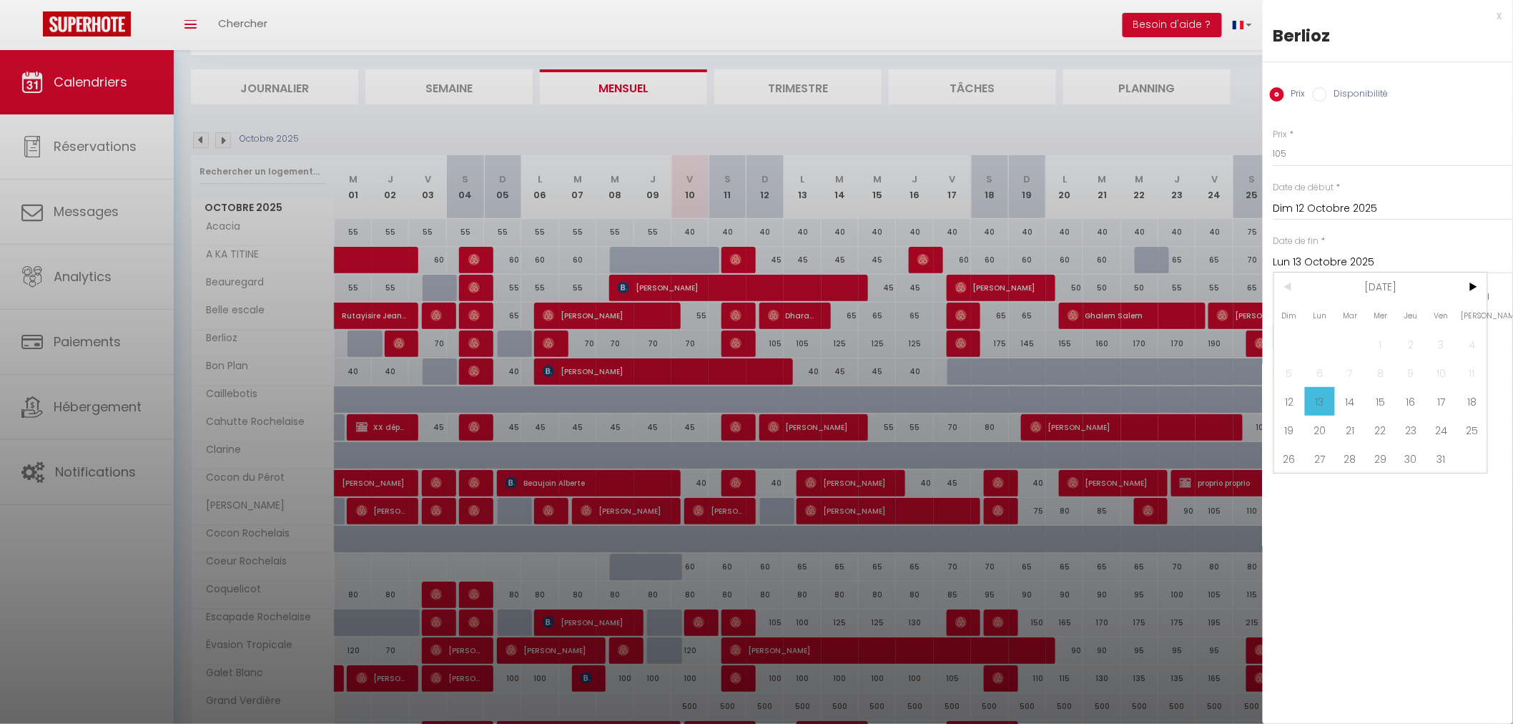
click at [1434, 398] on span "17" at bounding box center [1441, 401] width 31 height 29
type input "Ven 17 Octobre 2025"
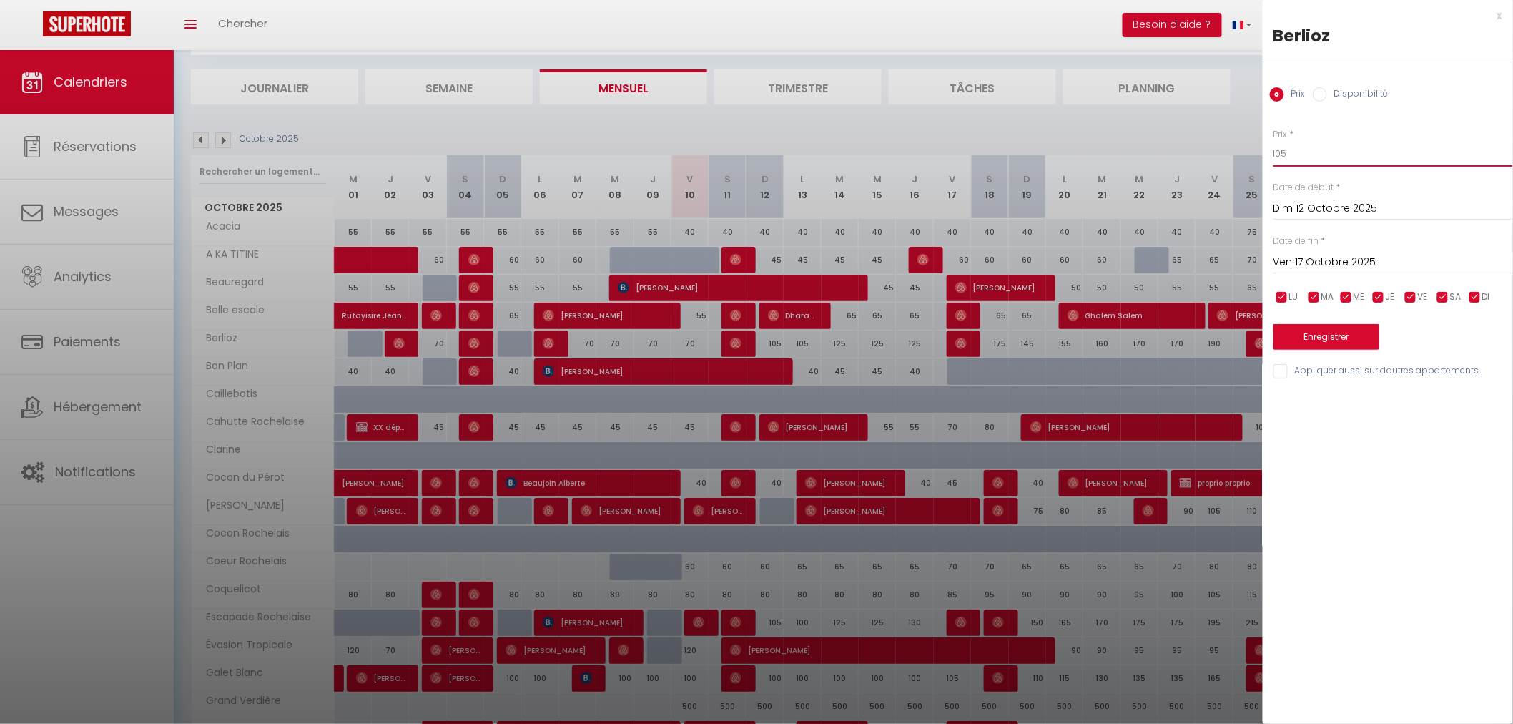
drag, startPoint x: 1261, startPoint y: 152, endPoint x: 1253, endPoint y: 150, distance: 8.7
click at [1253, 150] on body "🟢 Des questions ou besoin d'assistance pour la migration AirBnB? Prenez rdv >>>…" at bounding box center [756, 421] width 1513 height 900
type input "80"
click at [1331, 340] on button "Enregistrer" at bounding box center [1326, 337] width 106 height 26
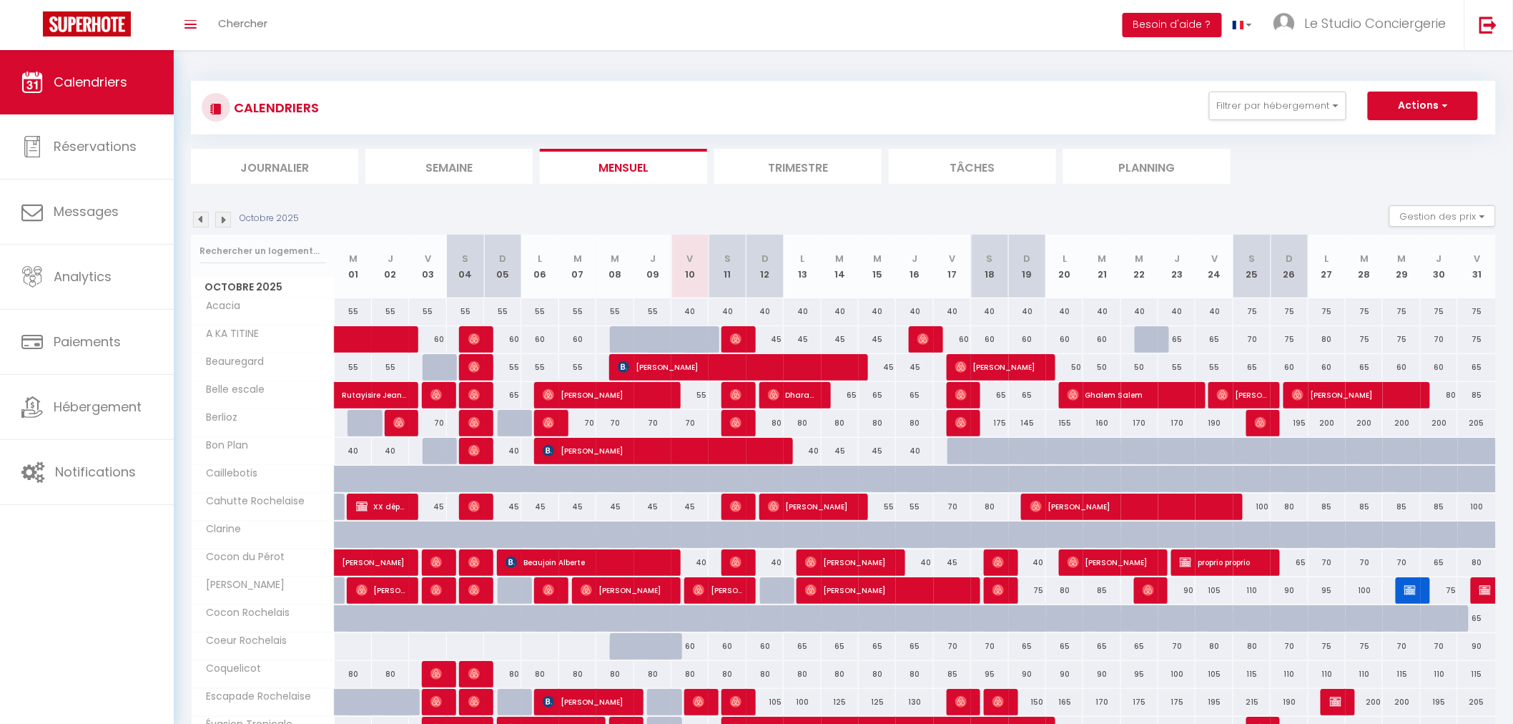
scroll to position [159, 0]
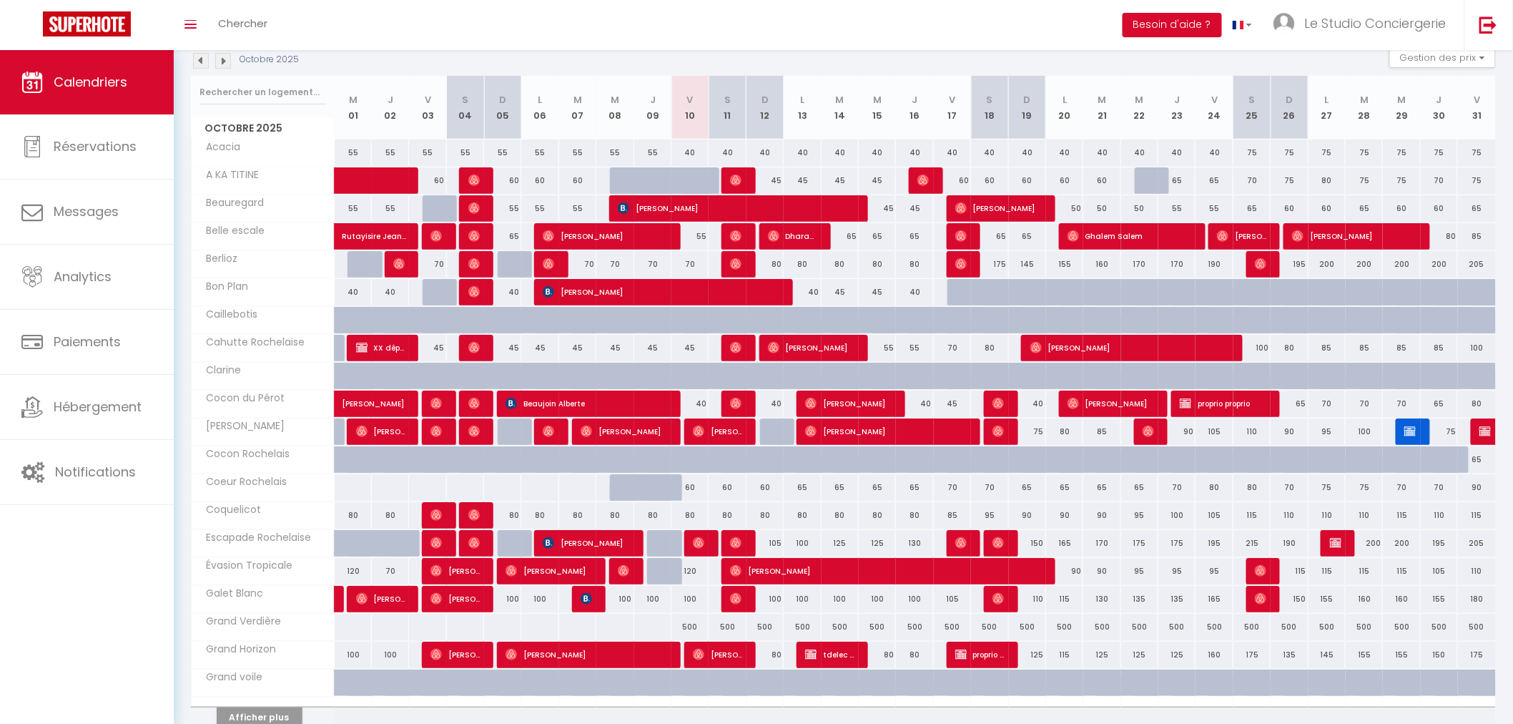
click at [696, 574] on div "120" at bounding box center [689, 571] width 37 height 26
type input "120"
type input "Ven 10 Octobre 2025"
type input "Sam 11 Octobre 2025"
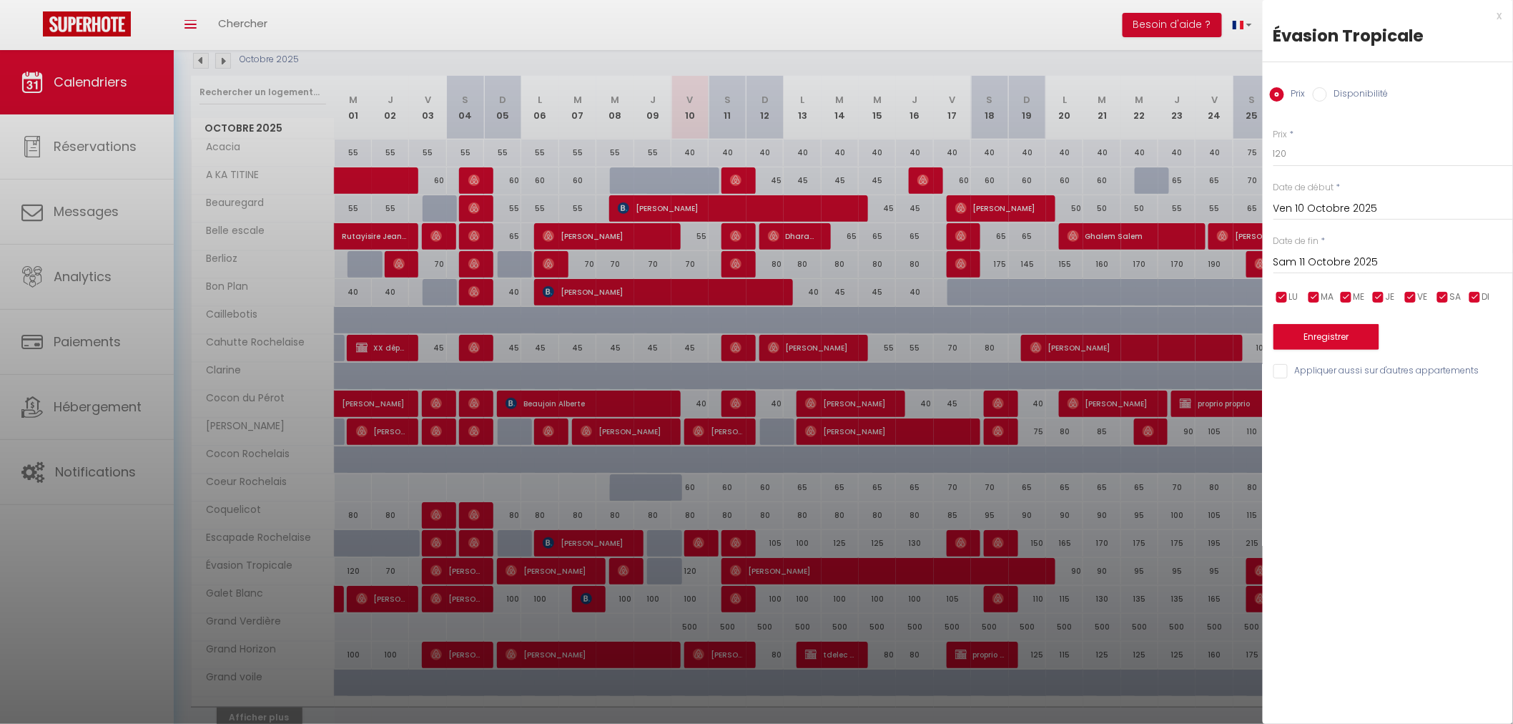
click at [1504, 13] on div "x Évasion Tropicale Prix Disponibilité Prix * 120 Statut * Disponible Indisponi…" at bounding box center [1388, 197] width 250 height 394
click at [1499, 14] on div "x" at bounding box center [1383, 15] width 240 height 17
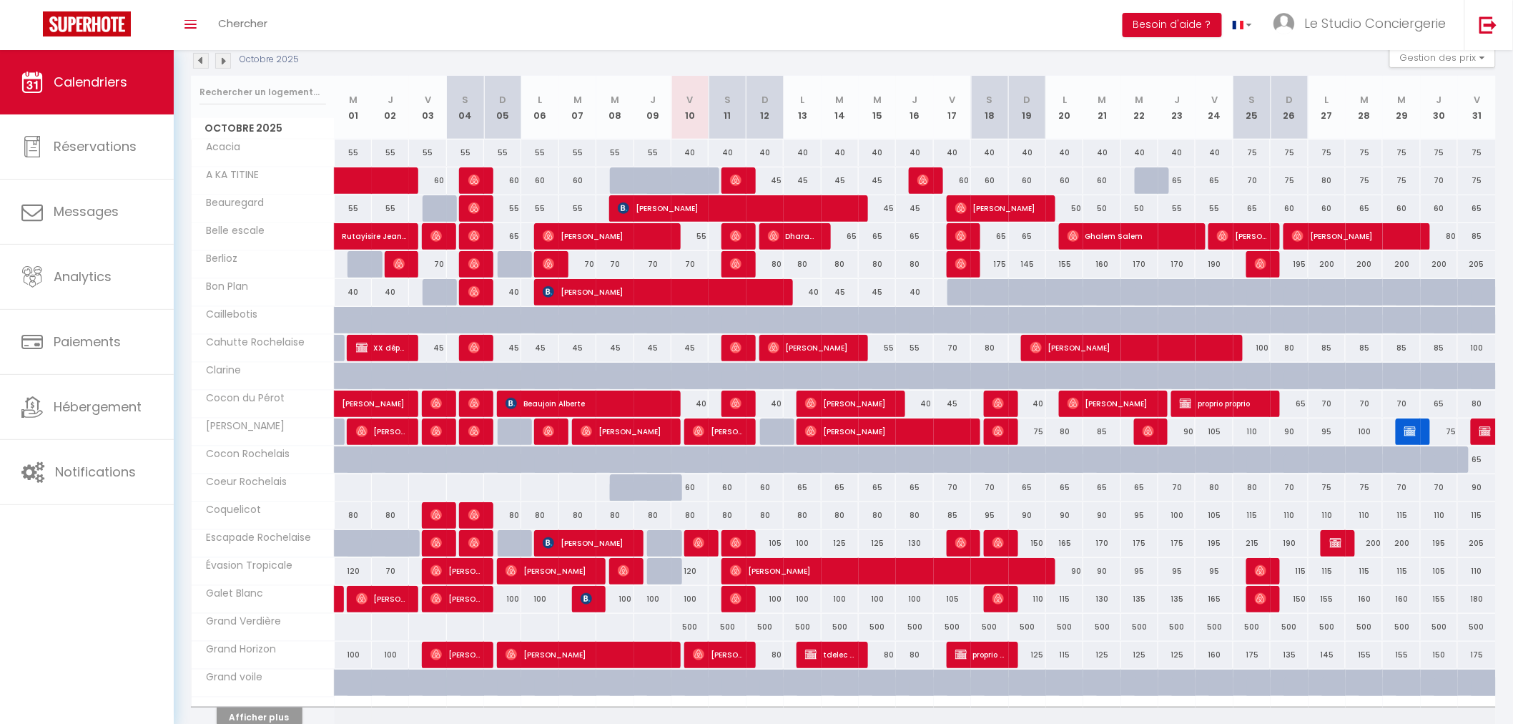
click at [696, 568] on div "120" at bounding box center [689, 571] width 37 height 26
type input "120"
type input "Ven 10 Octobre 2025"
type input "Sam 11 Octobre 2025"
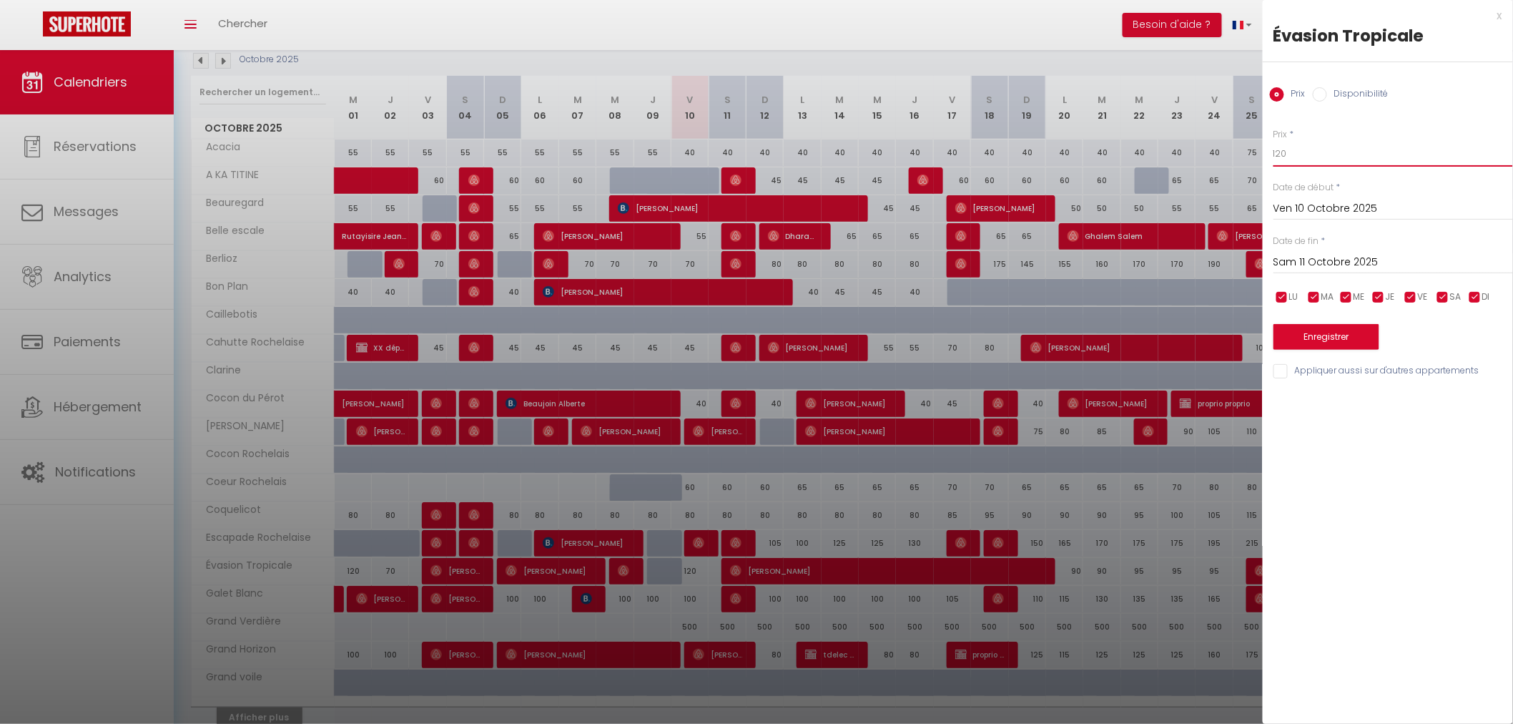
drag, startPoint x: 1290, startPoint y: 153, endPoint x: 1226, endPoint y: 158, distance: 64.5
click at [1226, 158] on body "🟢 Des questions ou besoin d'assistance pour la migration AirBnB? Prenez rdv >>>…" at bounding box center [756, 341] width 1513 height 900
type input "80"
click at [1321, 341] on button "Enregistrer" at bounding box center [1326, 337] width 106 height 26
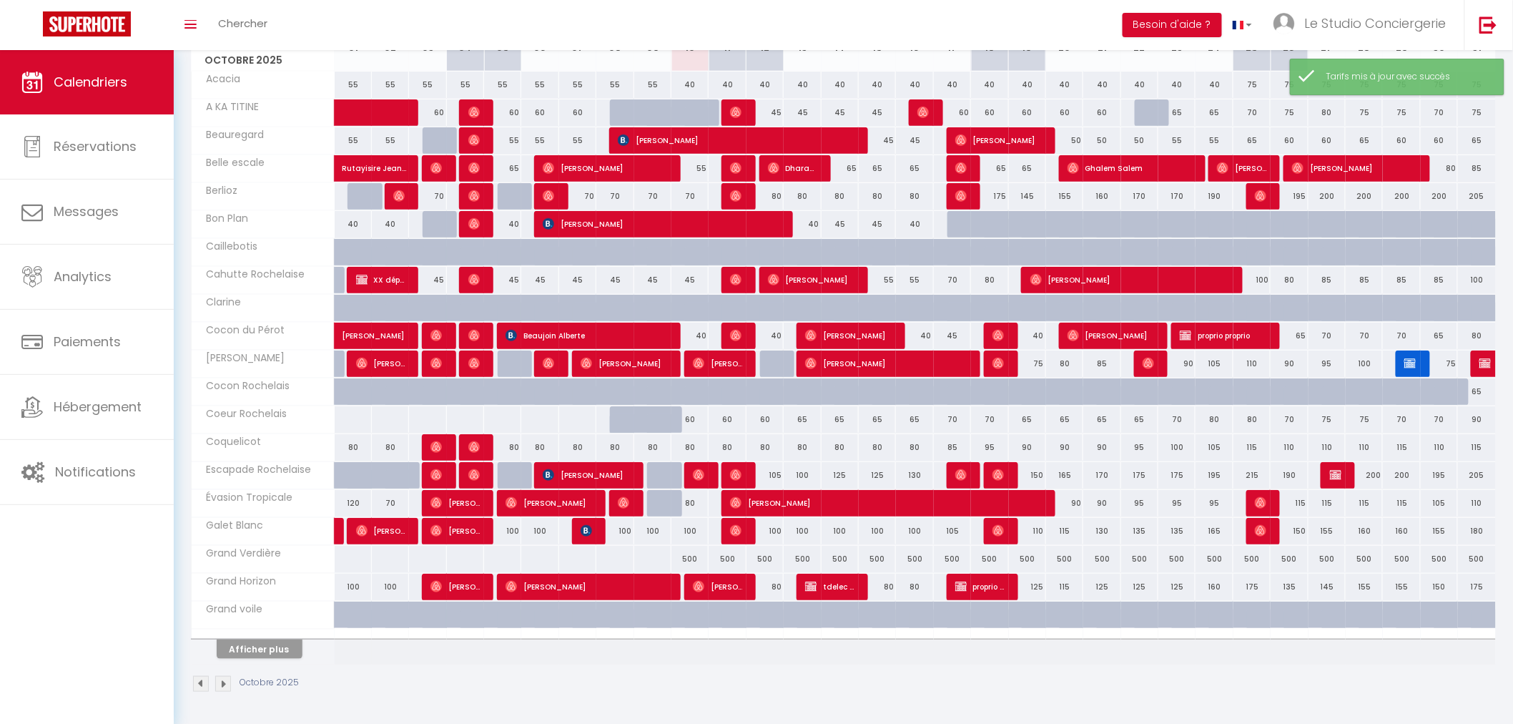
scroll to position [227, 0]
click at [280, 645] on button "Afficher plus" at bounding box center [260, 648] width 86 height 19
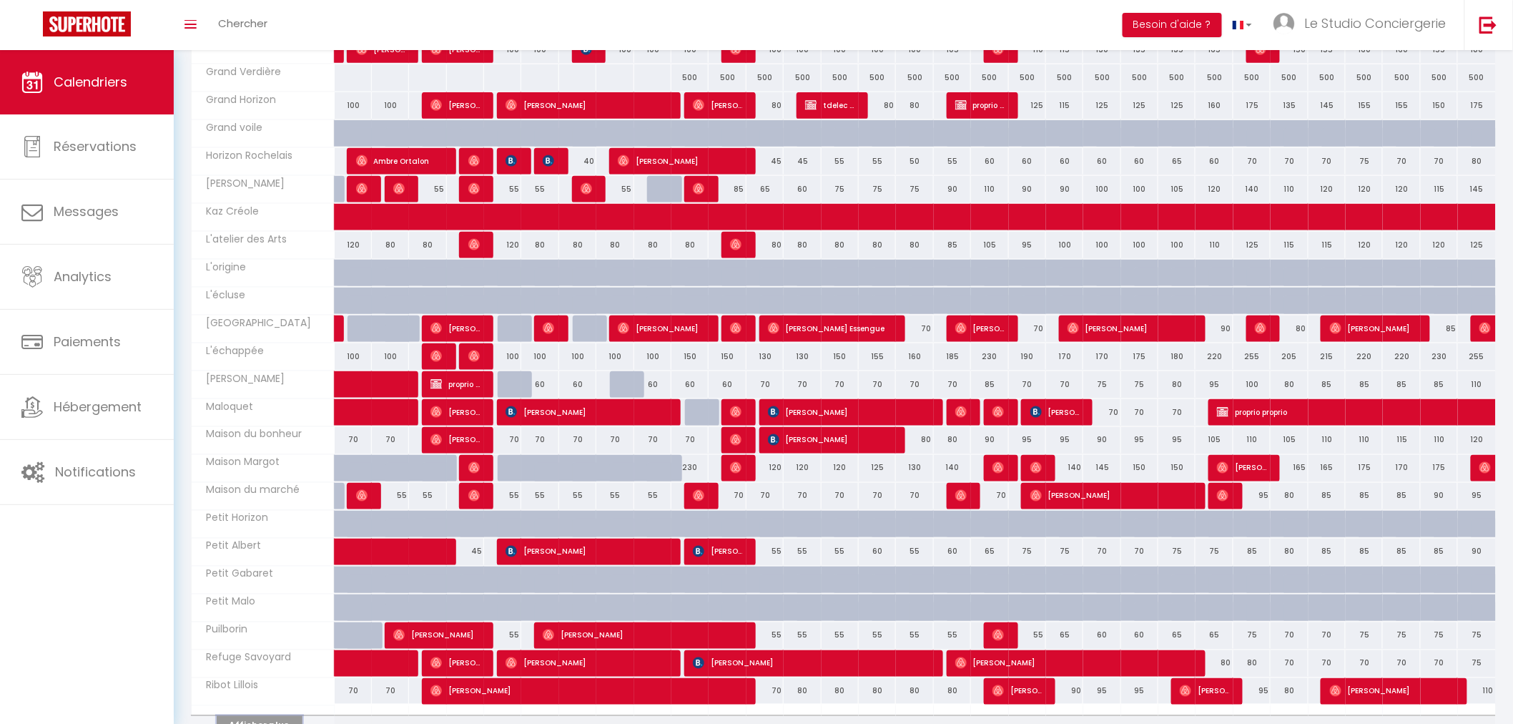
scroll to position [787, 0]
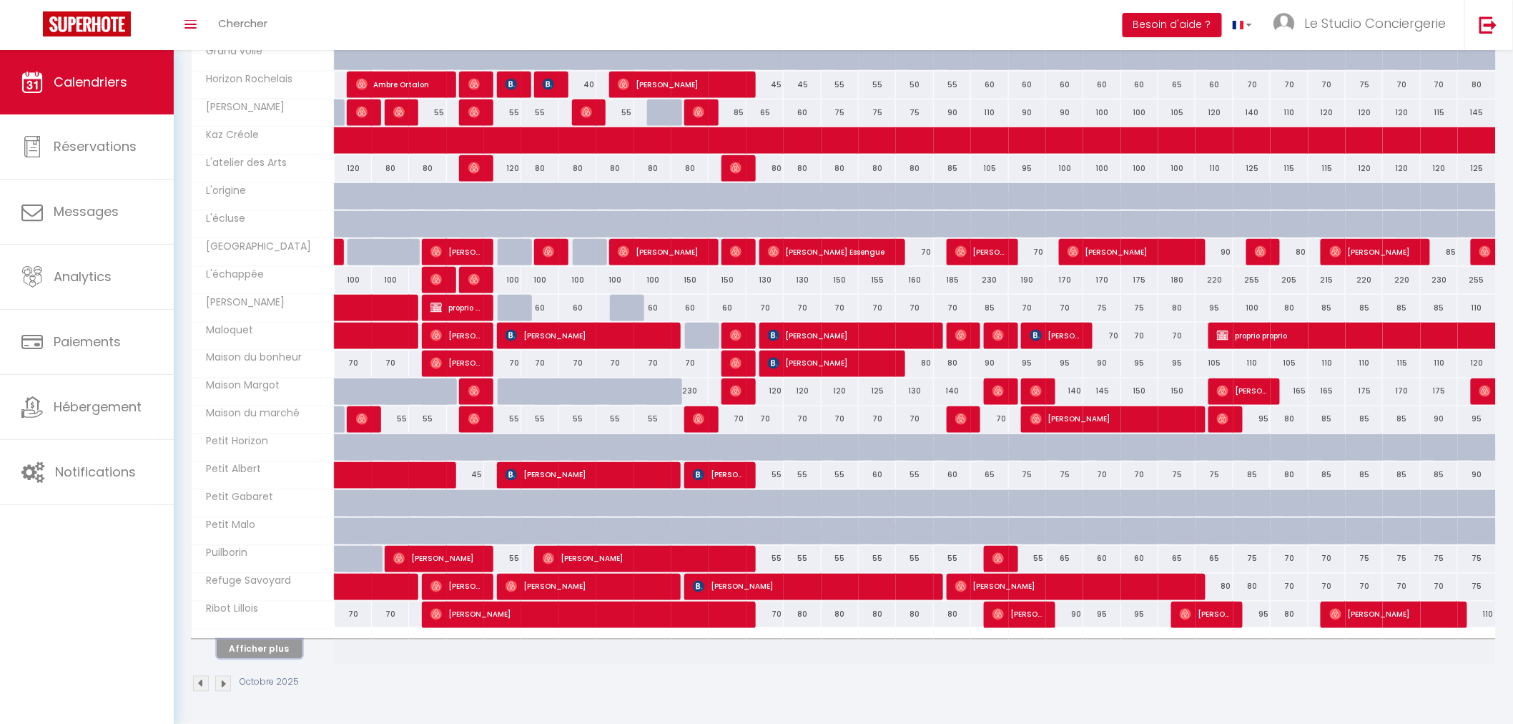
click at [238, 648] on button "Afficher plus" at bounding box center [260, 648] width 86 height 19
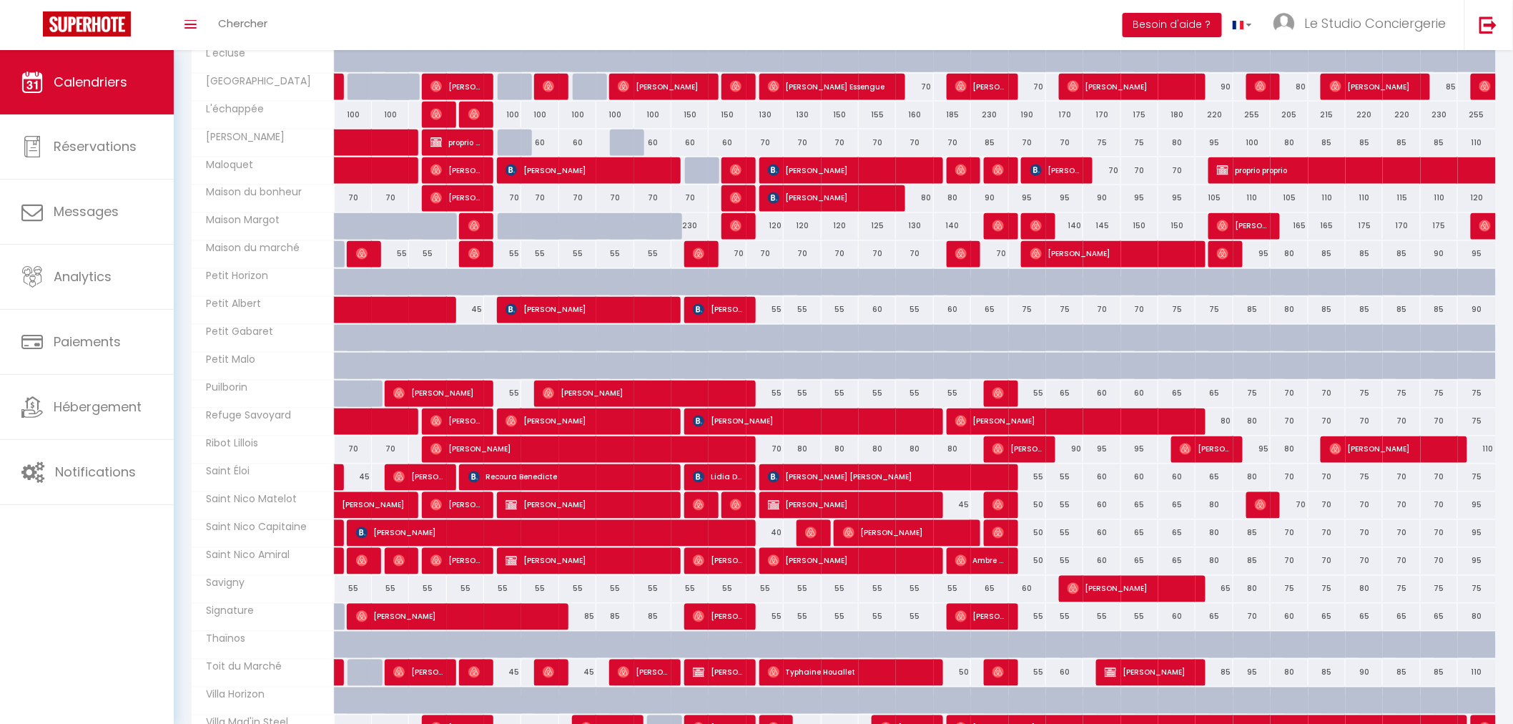
scroll to position [1170, 0]
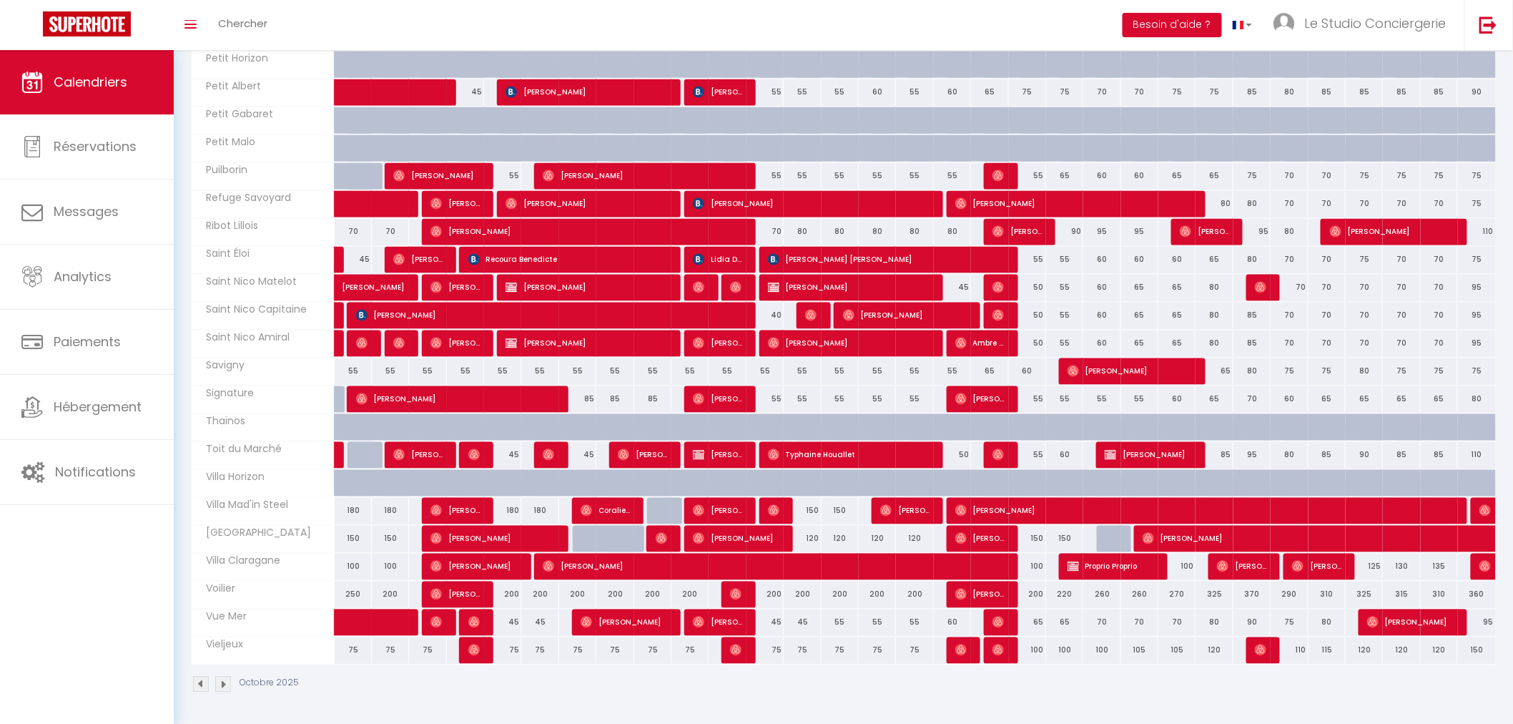
click at [691, 652] on div "75" at bounding box center [689, 649] width 37 height 26
click at [0, 0] on div at bounding box center [0, 0] width 0 height 0
click at [691, 633] on div at bounding box center [756, 362] width 1513 height 724
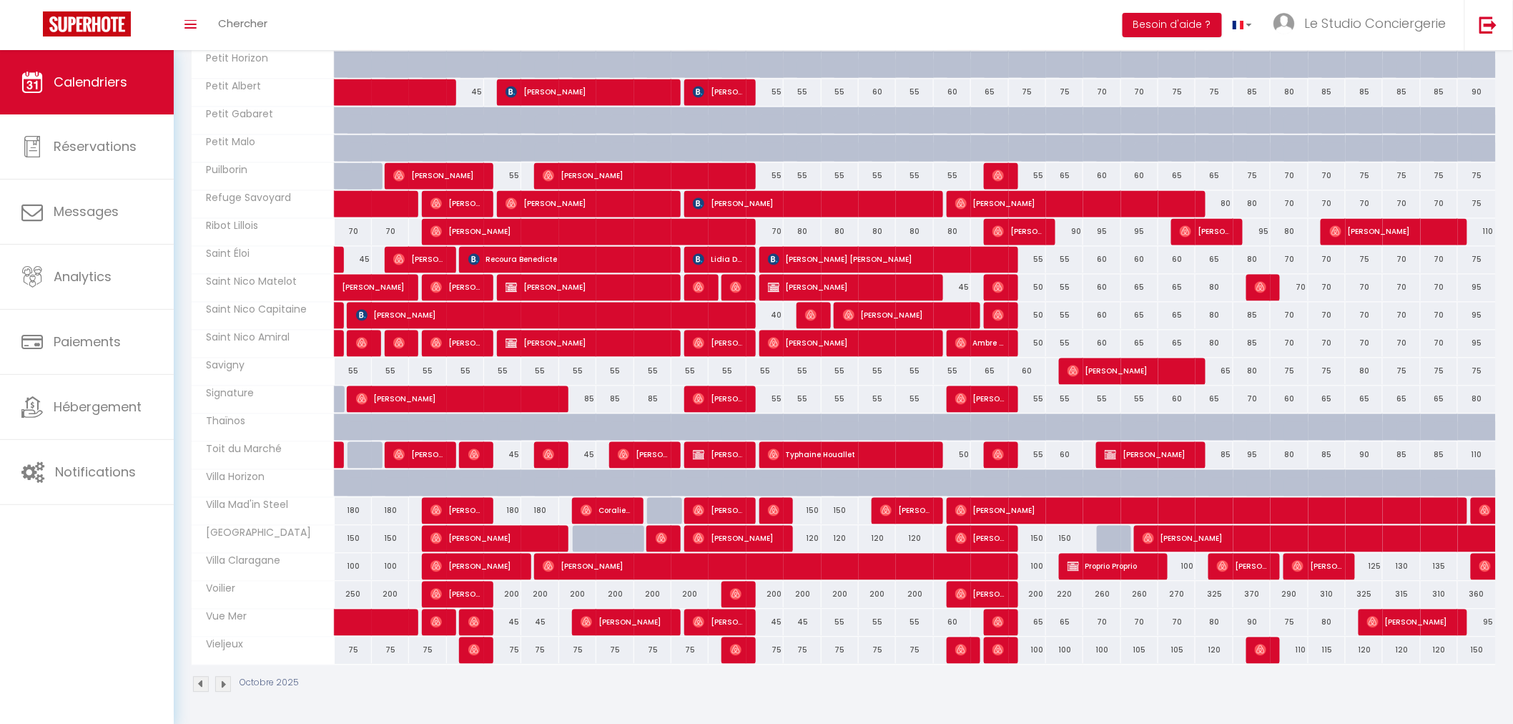
click at [690, 645] on div at bounding box center [756, 362] width 1513 height 724
click at [690, 656] on div at bounding box center [756, 362] width 1513 height 724
click at [780, 646] on div at bounding box center [756, 362] width 1513 height 724
click at [864, 649] on div at bounding box center [756, 362] width 1513 height 724
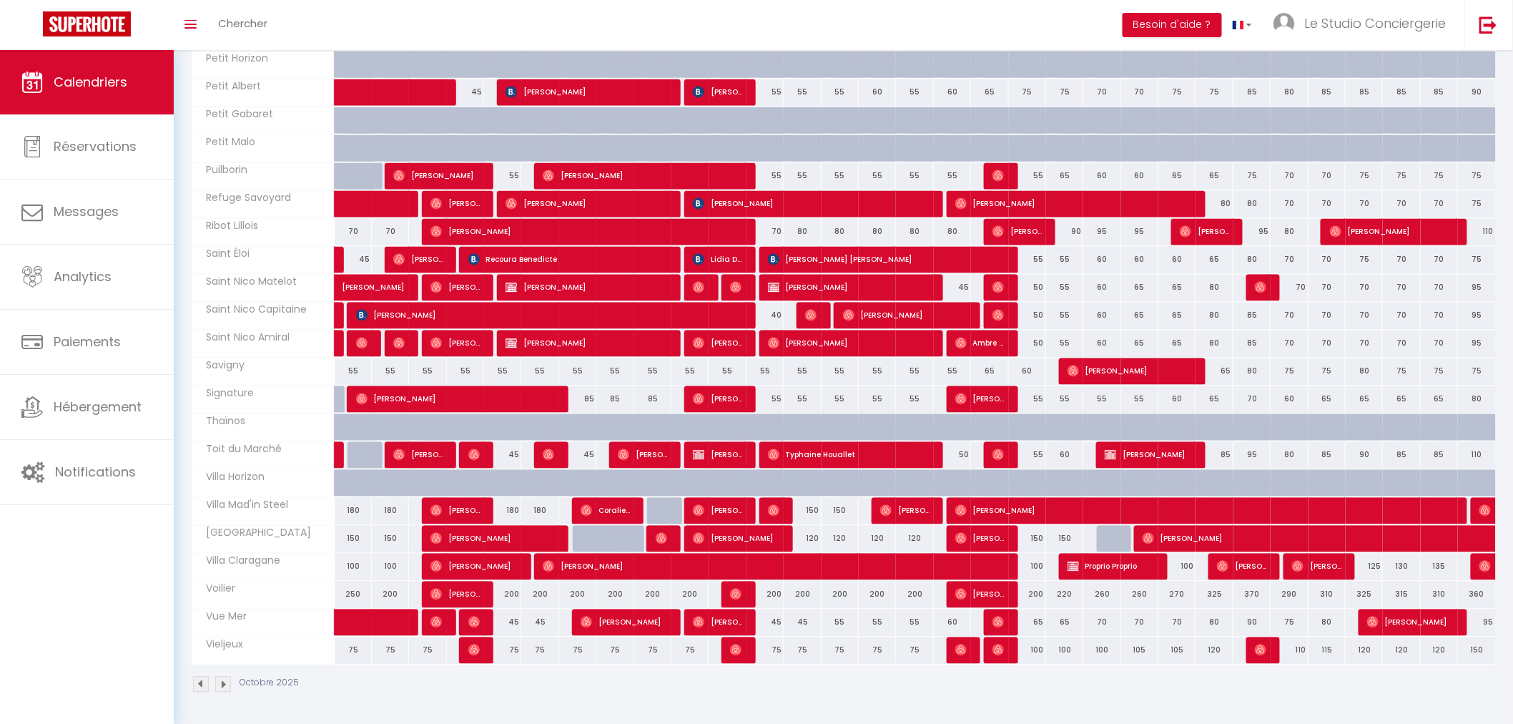
click at [955, 649] on div at bounding box center [756, 362] width 1513 height 724
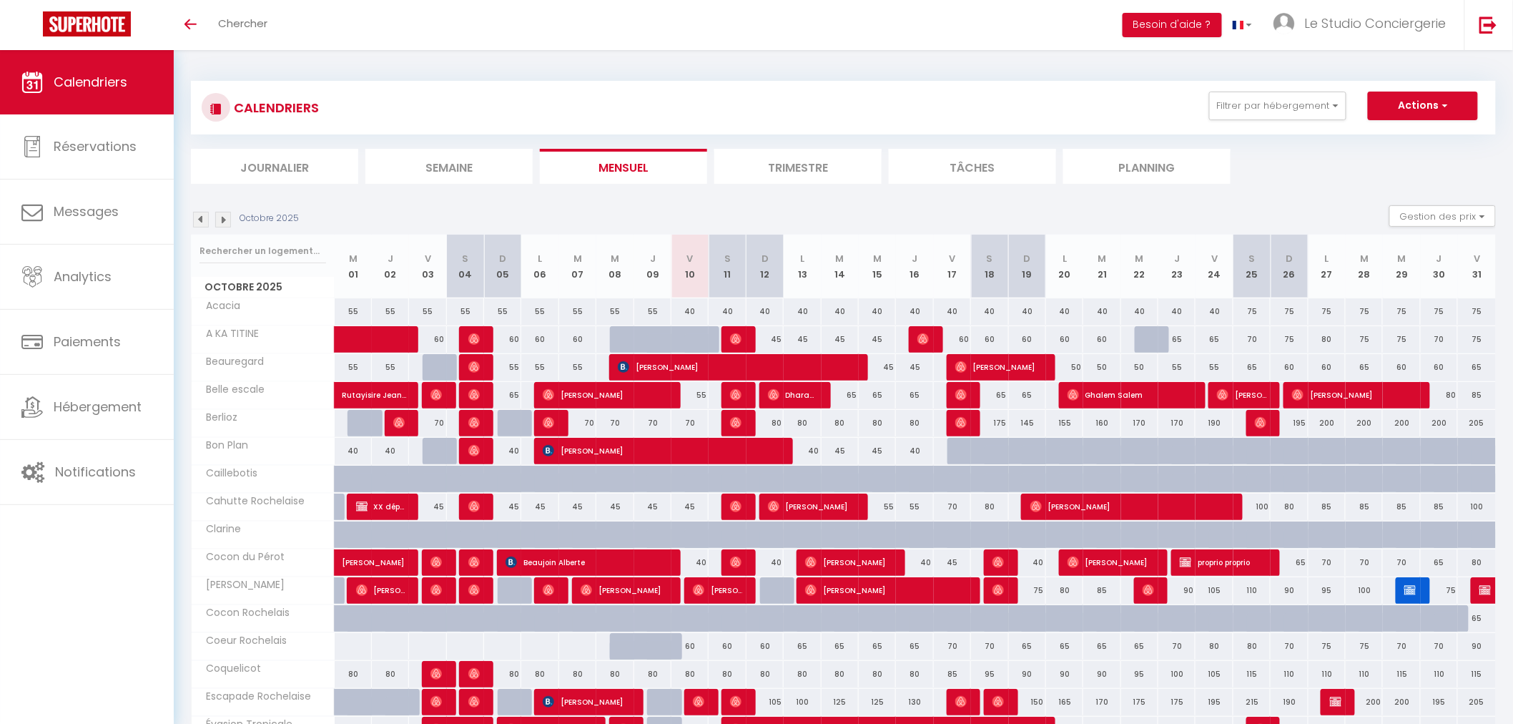
scroll to position [227, 0]
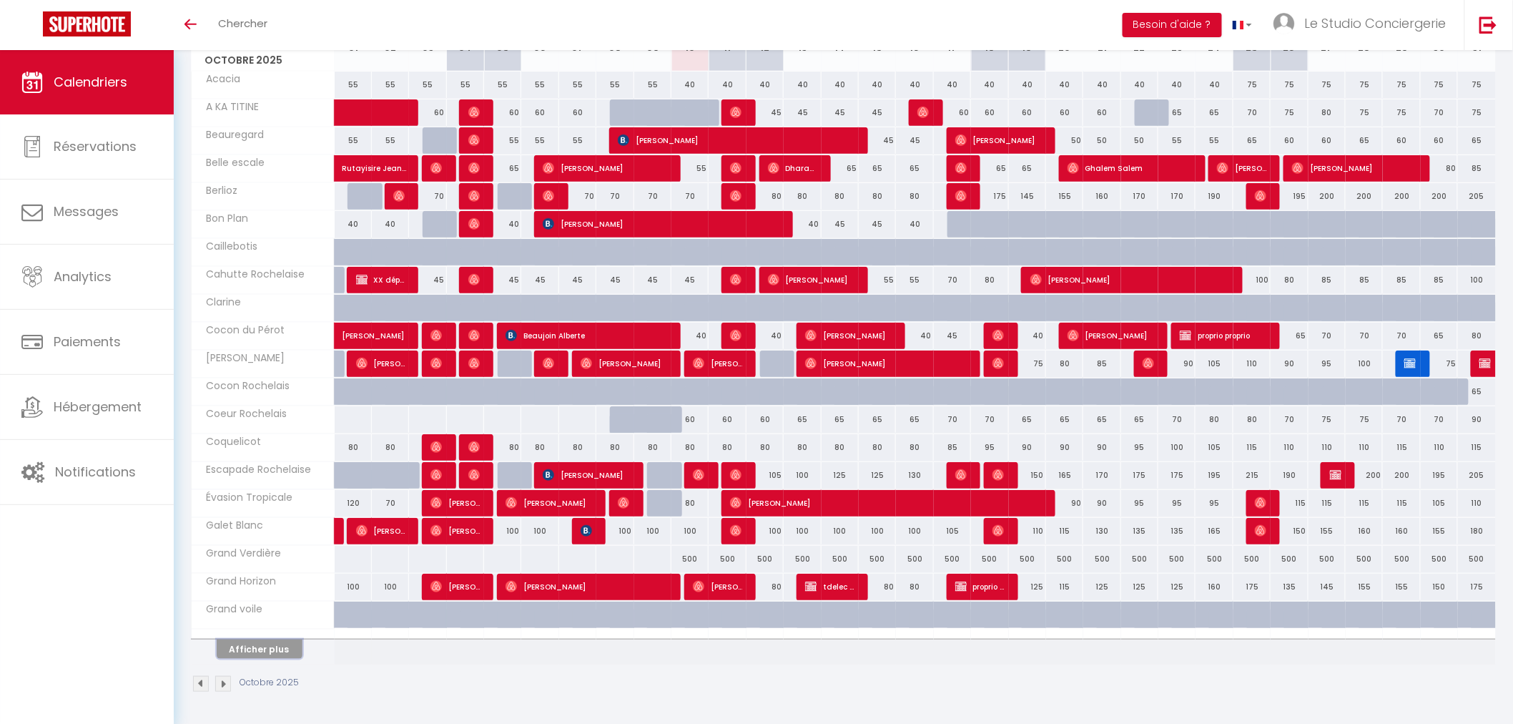
click at [267, 647] on button "Afficher plus" at bounding box center [260, 648] width 86 height 19
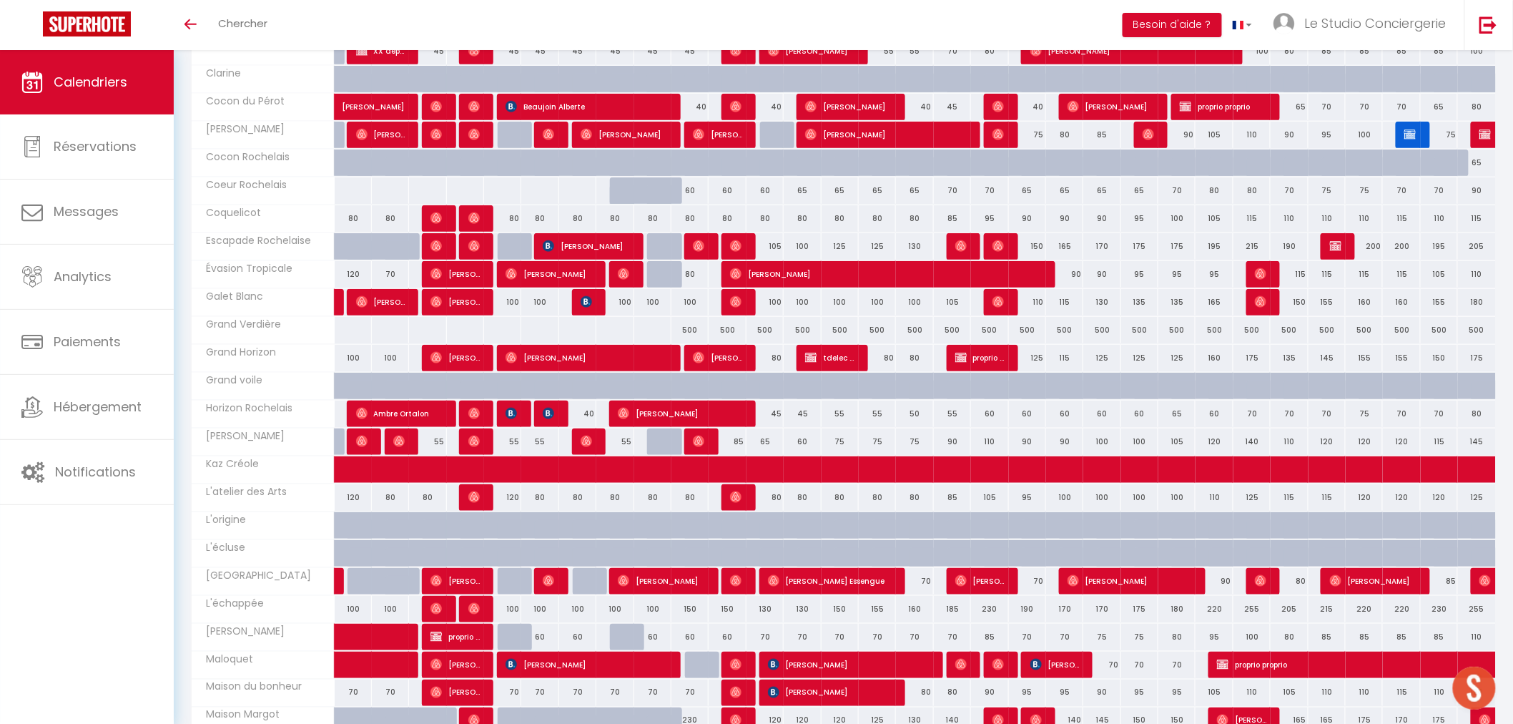
scroll to position [787, 0]
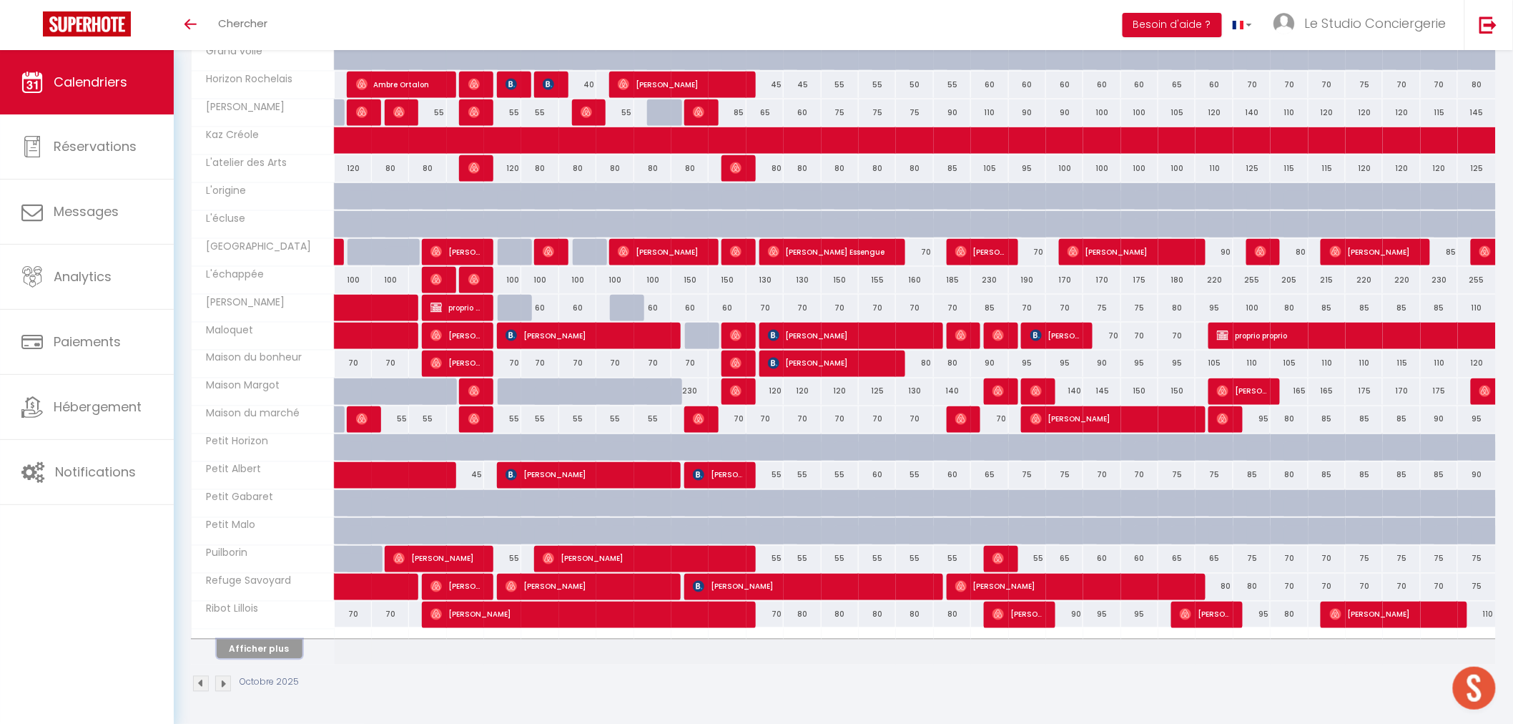
click at [281, 644] on button "Afficher plus" at bounding box center [260, 648] width 86 height 19
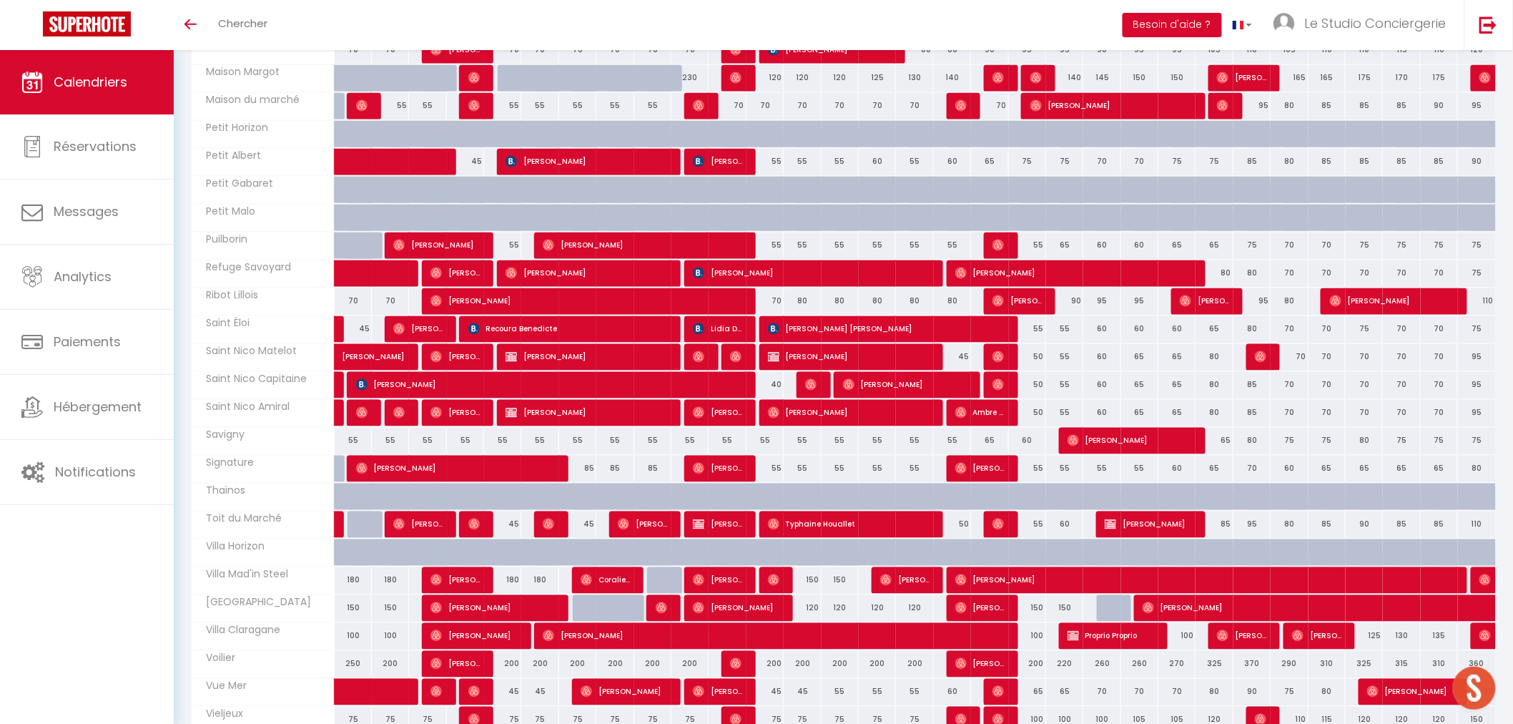
scroll to position [1170, 0]
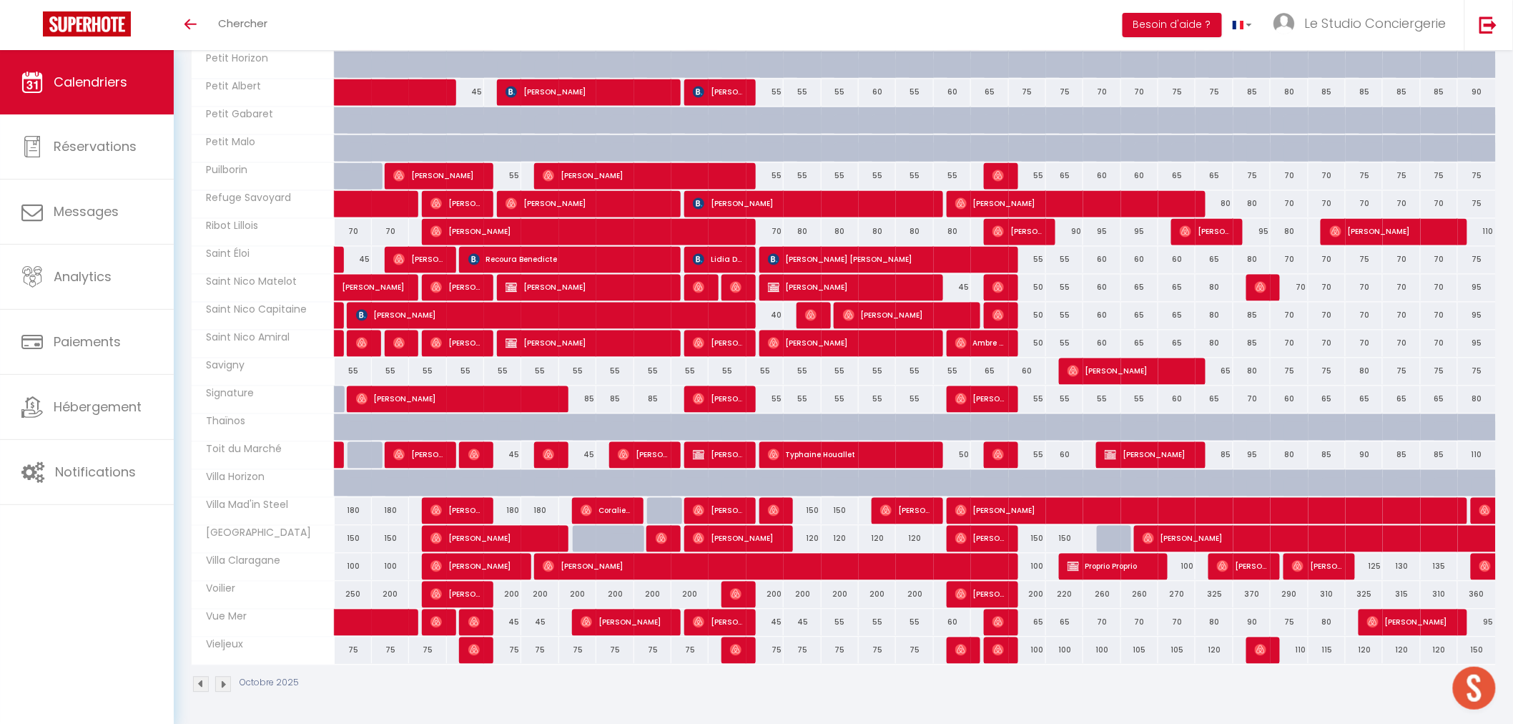
click at [691, 649] on div "75" at bounding box center [689, 649] width 37 height 26
click at [0, 0] on div at bounding box center [0, 0] width 0 height 0
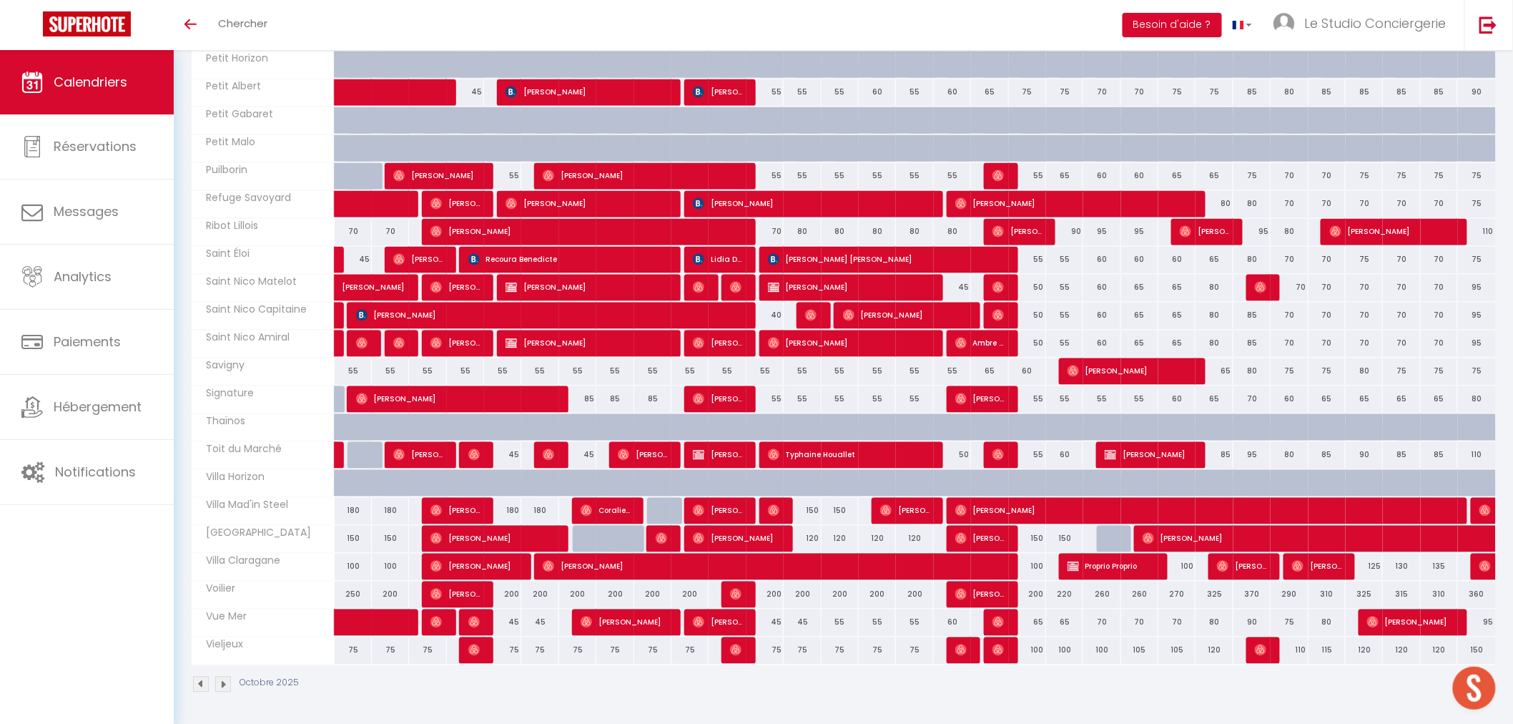
click at [0, 0] on div at bounding box center [0, 0] width 0 height 0
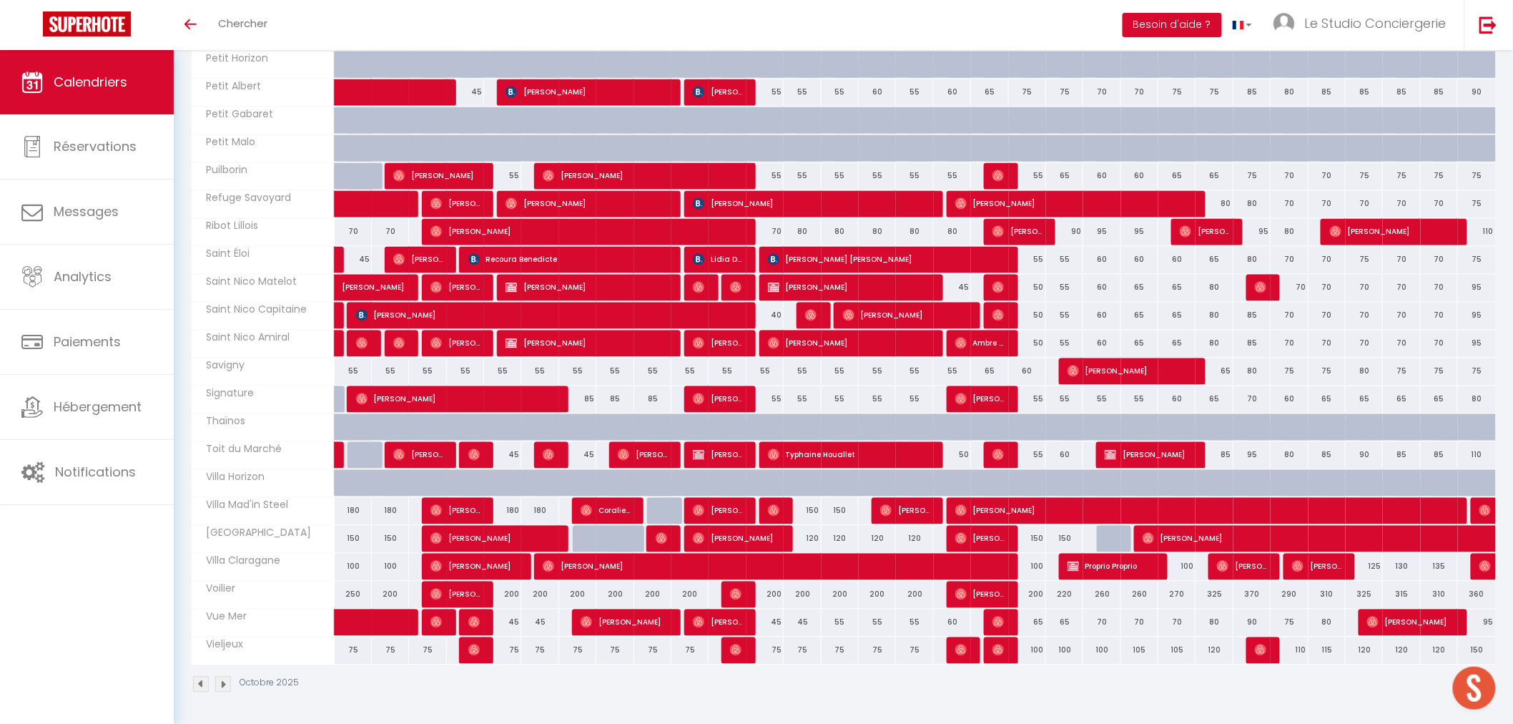
click at [0, 0] on div at bounding box center [0, 0] width 0 height 0
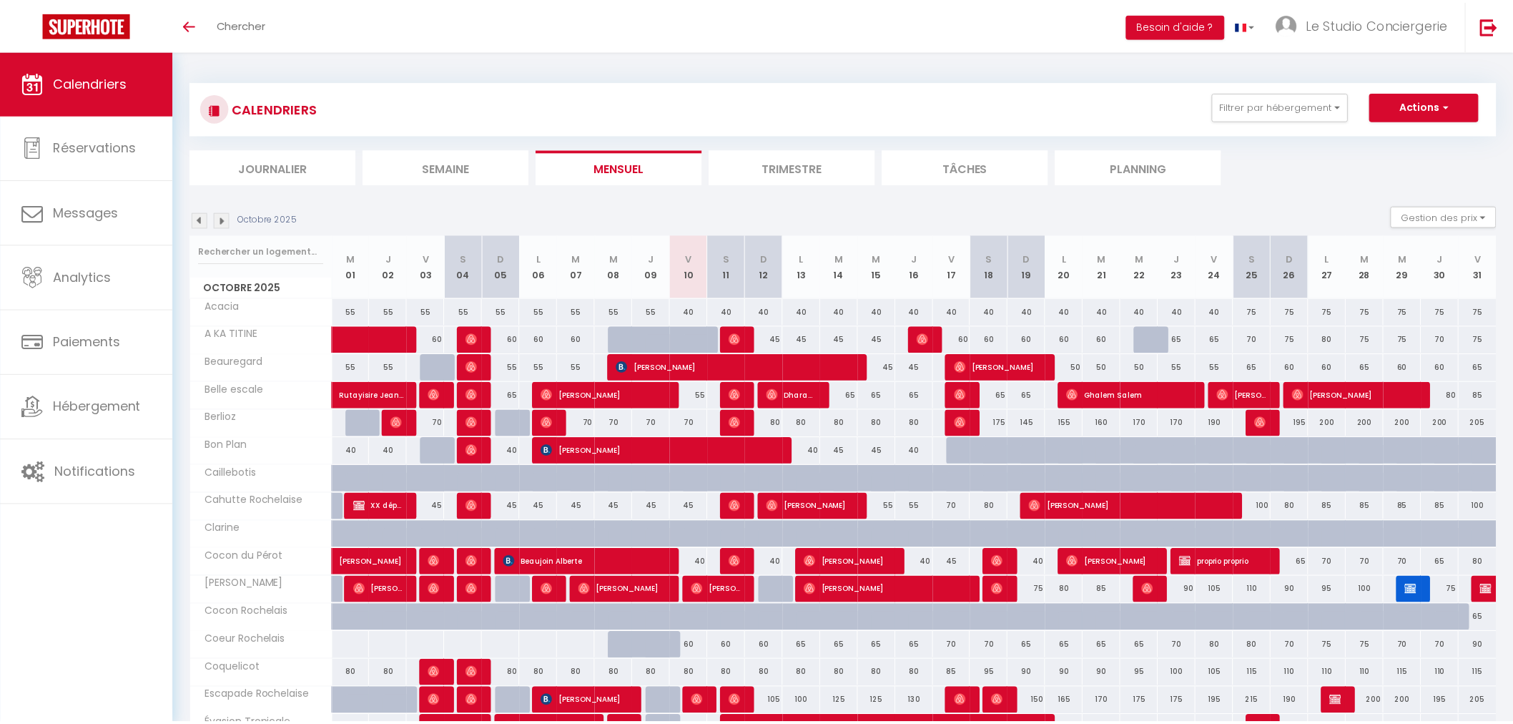
scroll to position [227, 0]
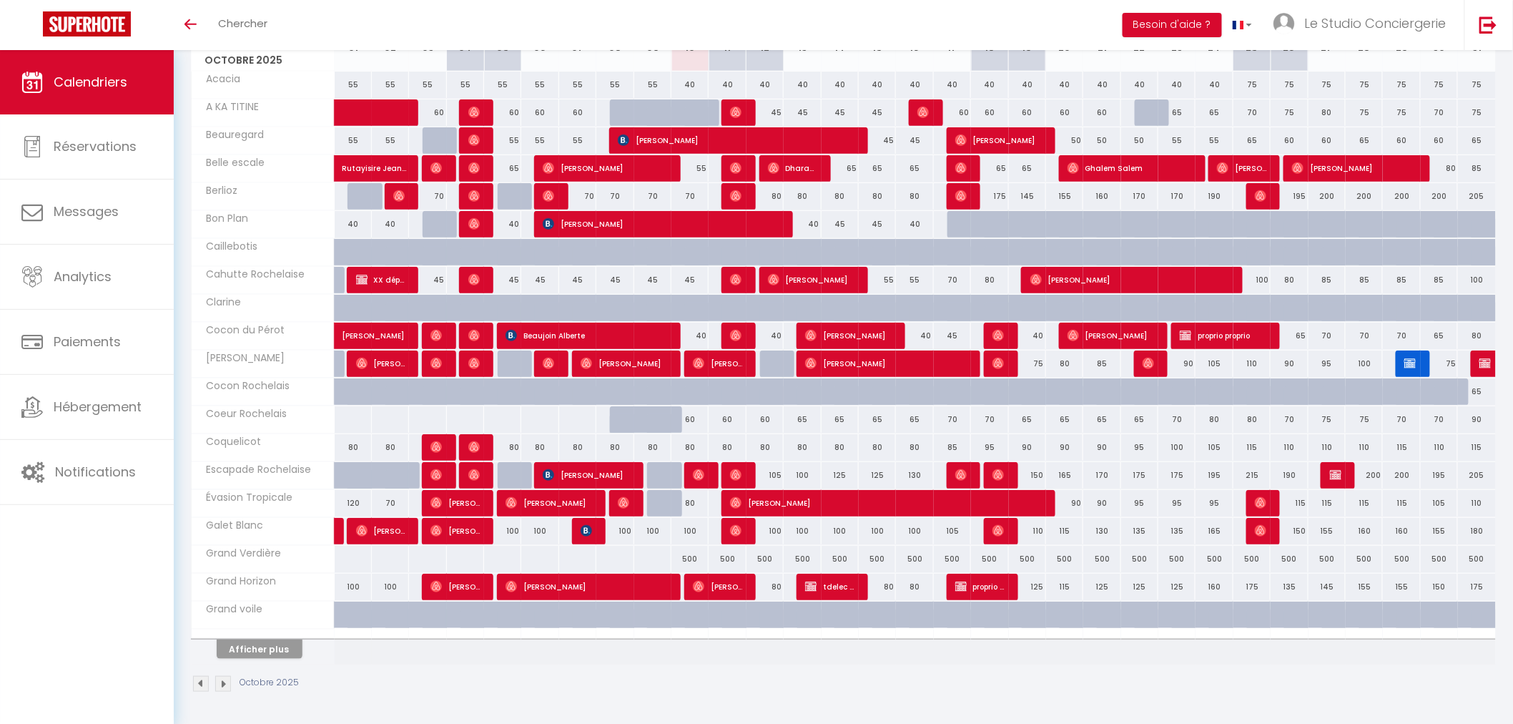
click at [691, 561] on div "500" at bounding box center [689, 559] width 37 height 26
click at [0, 0] on div at bounding box center [0, 0] width 0 height 0
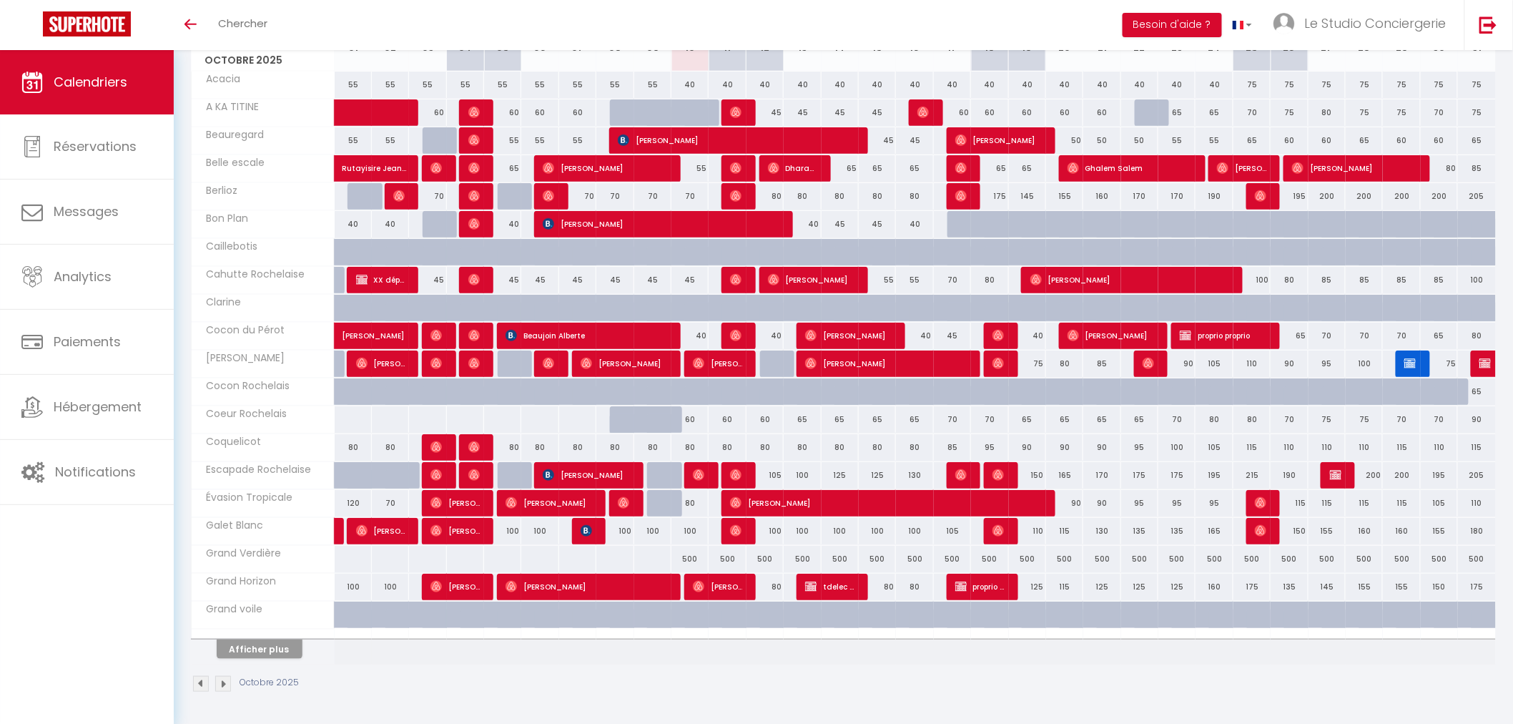
click at [0, 0] on div at bounding box center [0, 0] width 0 height 0
